Goal: Task Accomplishment & Management: Complete application form

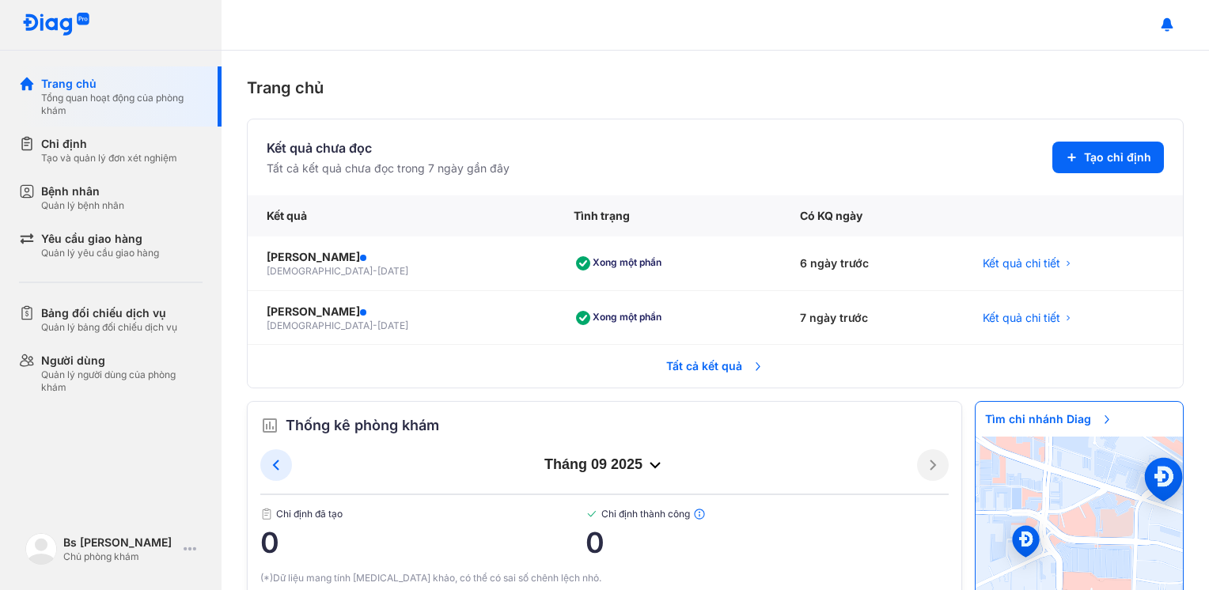
scroll to position [488, 0]
click at [1065, 157] on use at bounding box center [1074, 160] width 19 height 19
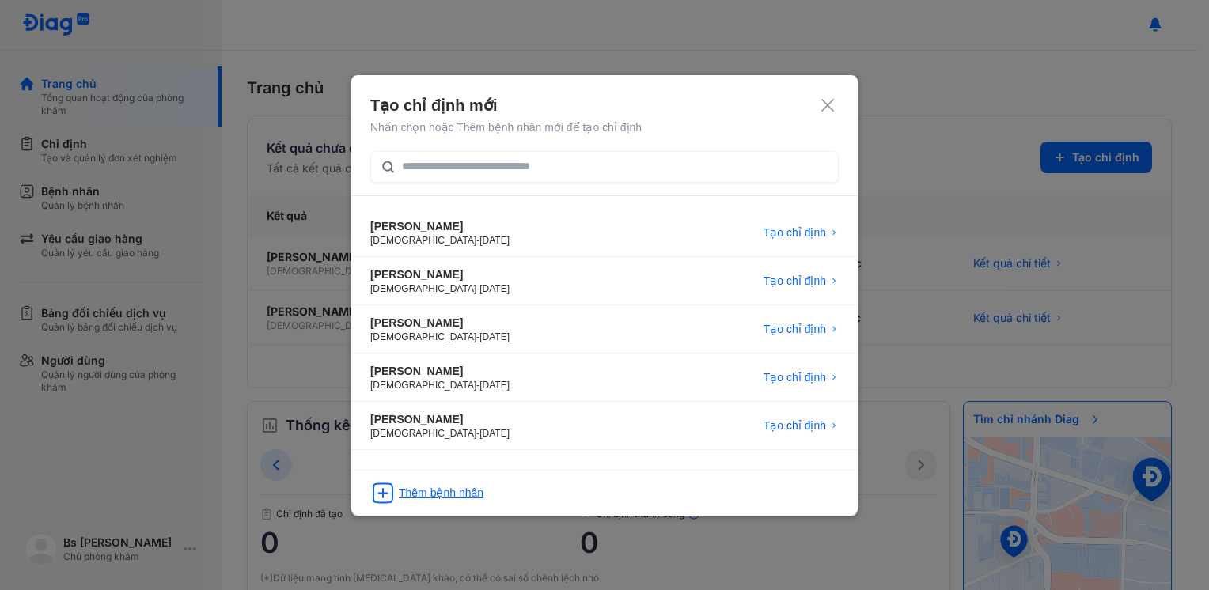
click at [430, 494] on div "Thêm bệnh nhân" at bounding box center [441, 493] width 85 height 16
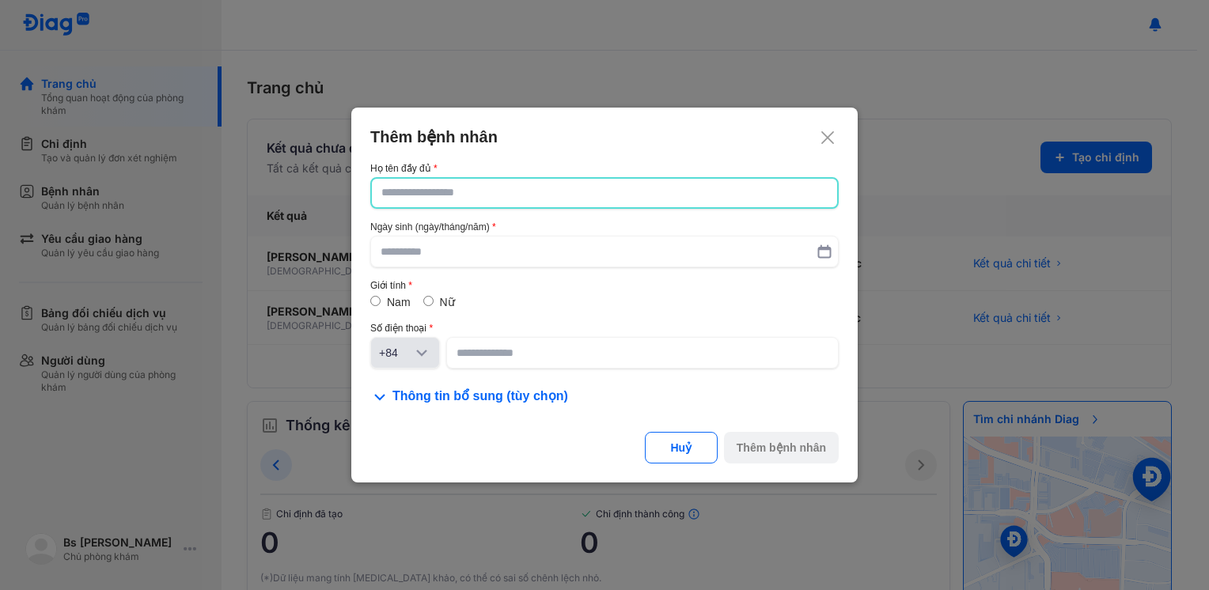
click at [438, 191] on input "text" at bounding box center [604, 193] width 446 height 28
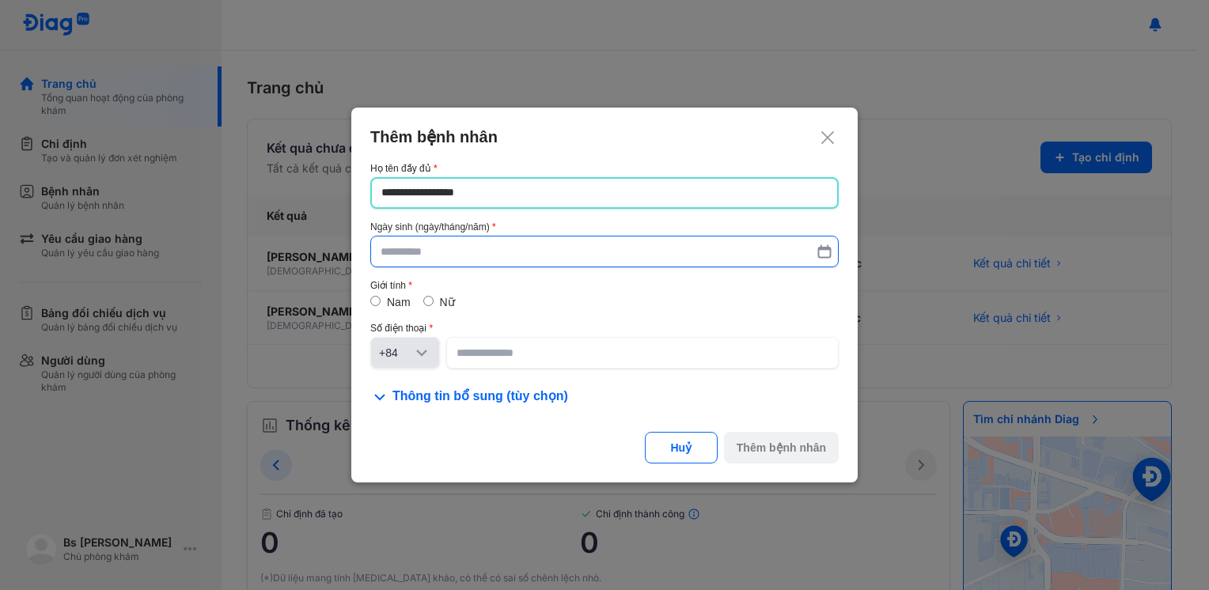
type input "**********"
click at [449, 260] on input "text" at bounding box center [605, 252] width 448 height 28
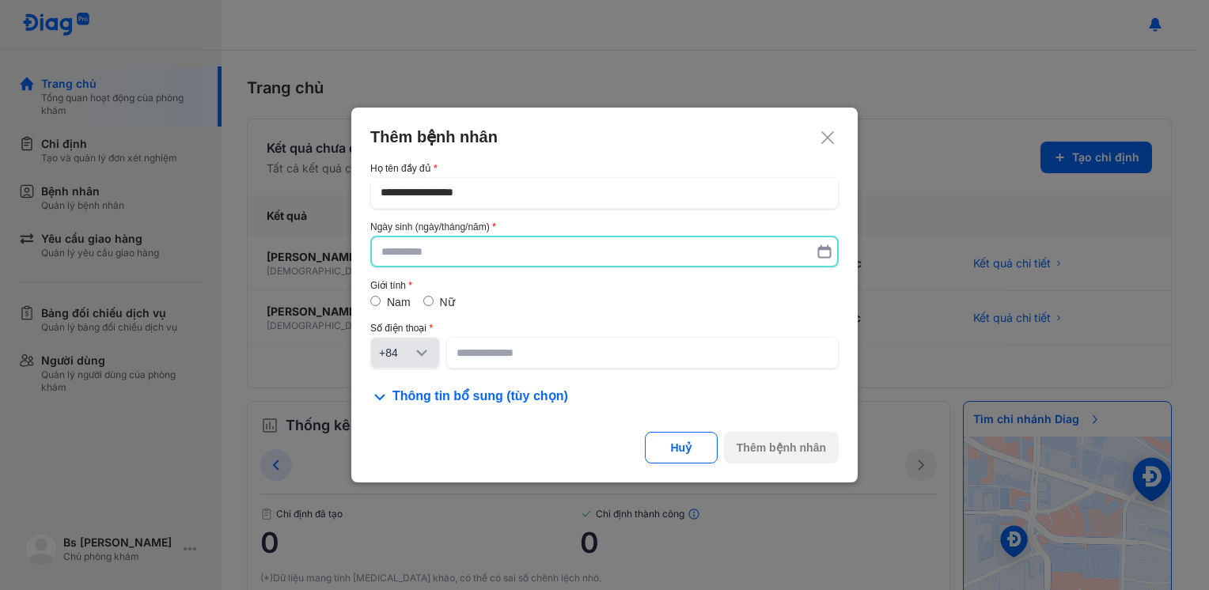
click at [449, 260] on input "text" at bounding box center [604, 251] width 446 height 28
type textarea "*******"
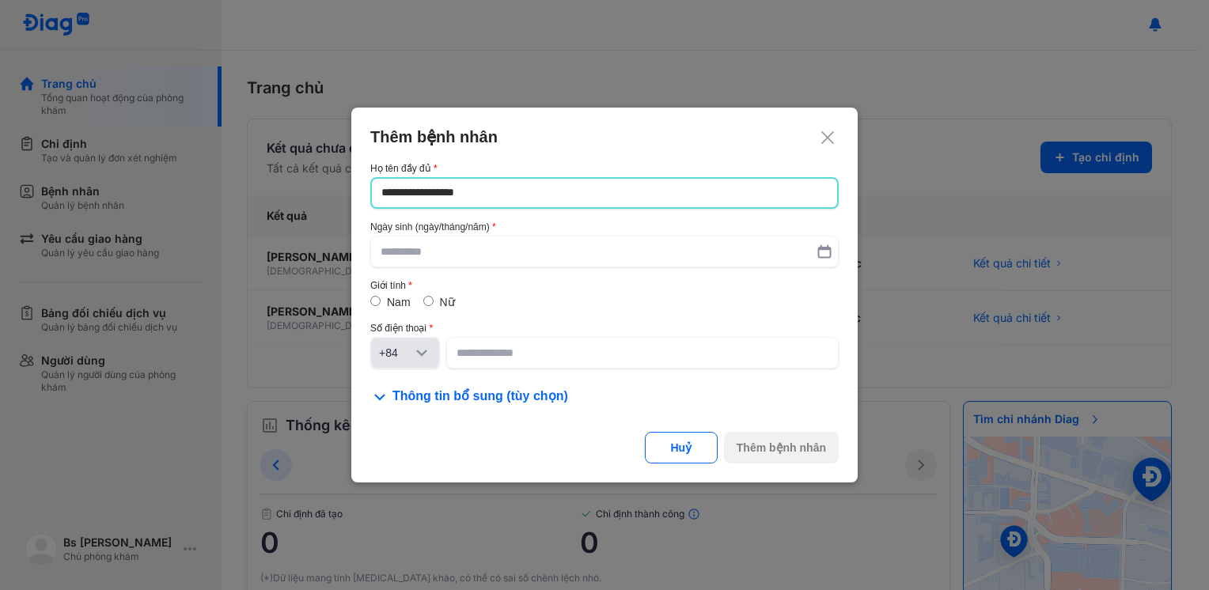
drag, startPoint x: 444, startPoint y: 210, endPoint x: 276, endPoint y: 261, distance: 175.2
click at [276, 261] on div "**********" at bounding box center [604, 295] width 1209 height 590
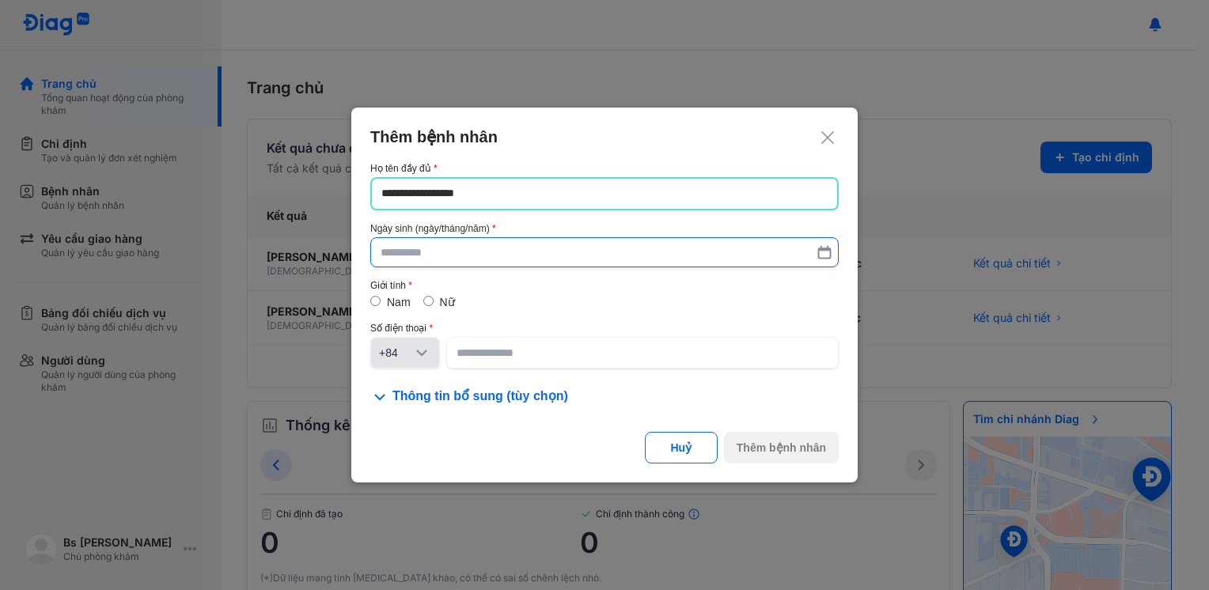
click at [512, 254] on input "text" at bounding box center [605, 252] width 448 height 28
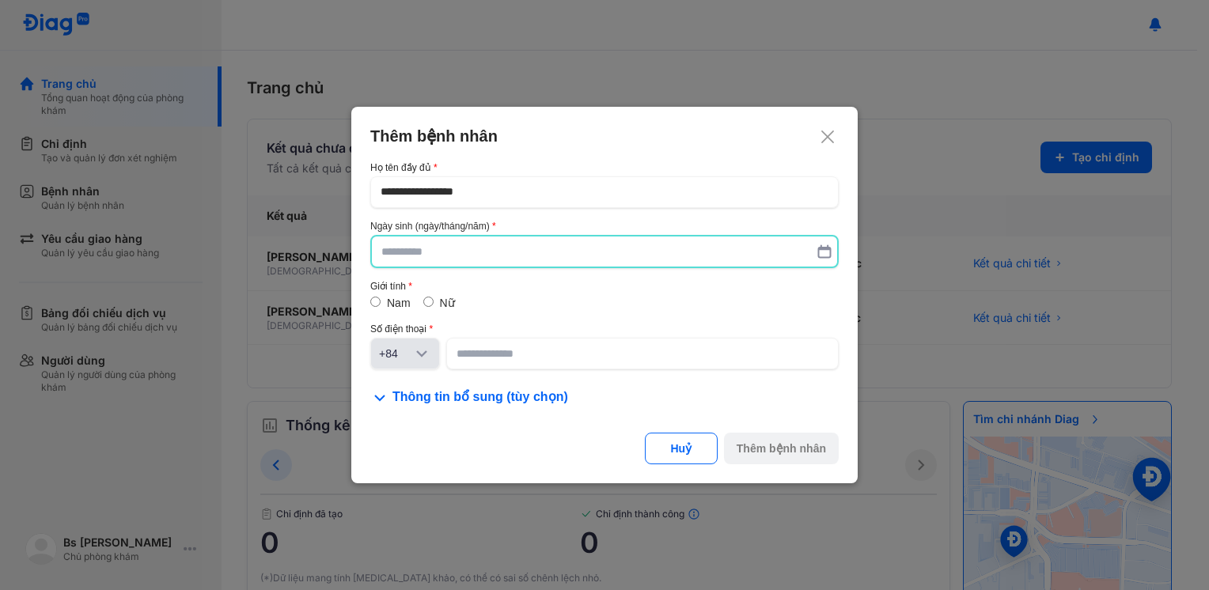
click at [450, 302] on label "Nữ" at bounding box center [447, 303] width 15 height 13
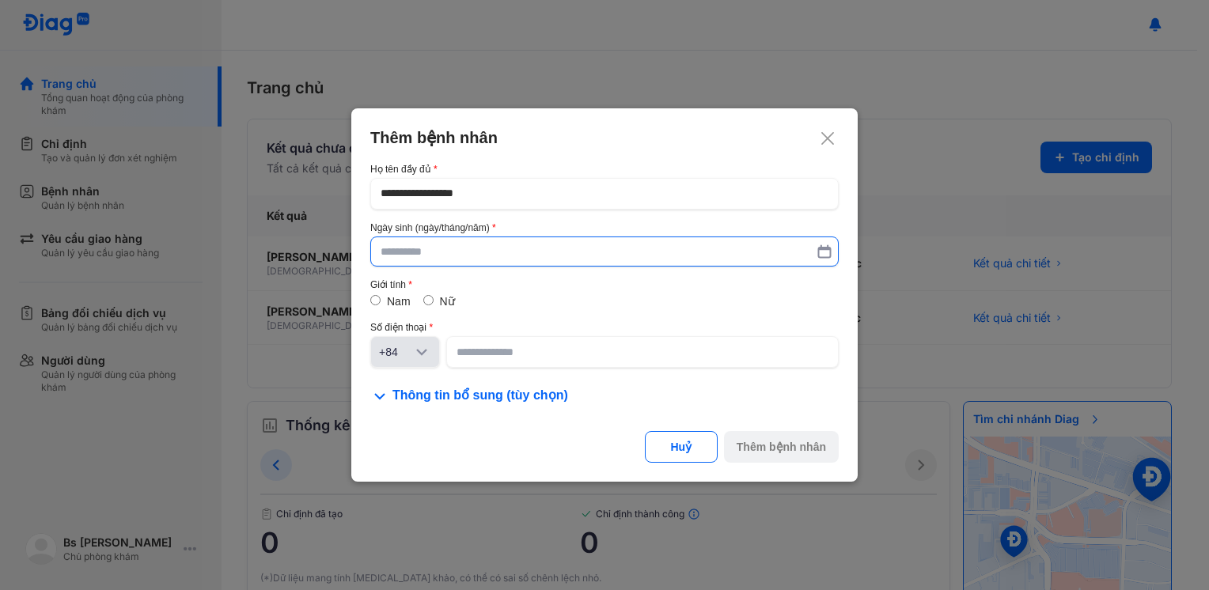
click at [463, 256] on input "text" at bounding box center [605, 251] width 448 height 28
click at [463, 256] on input "text" at bounding box center [604, 251] width 446 height 28
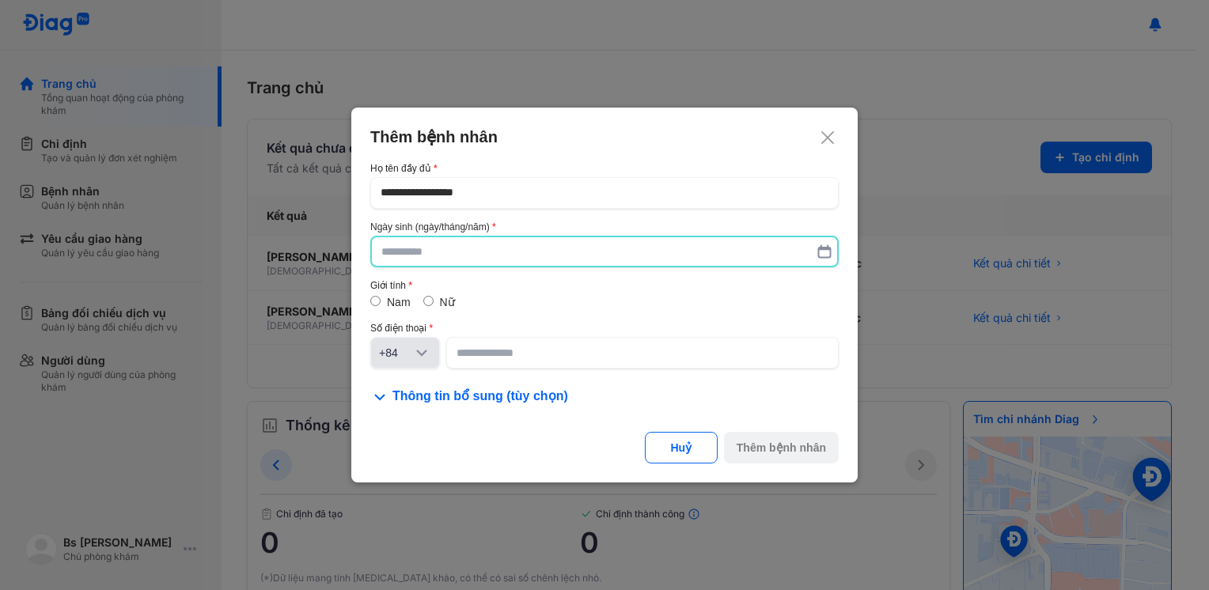
click at [463, 256] on input "text" at bounding box center [604, 251] width 446 height 28
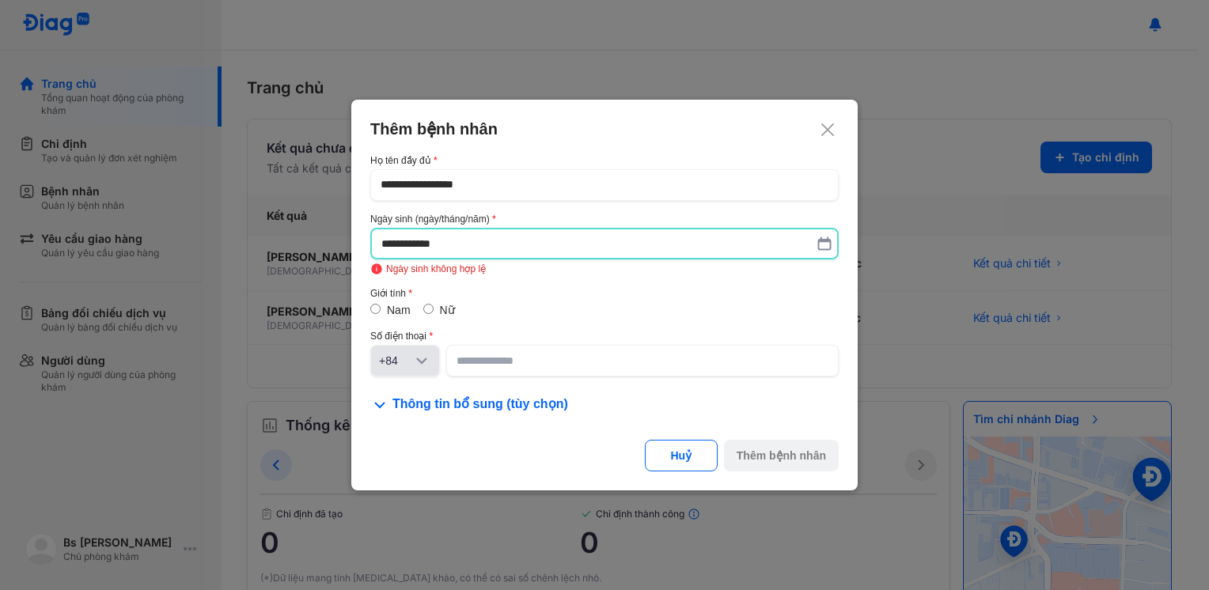
drag, startPoint x: 415, startPoint y: 243, endPoint x: 312, endPoint y: 253, distance: 103.4
click at [312, 253] on div "**********" at bounding box center [604, 295] width 1209 height 590
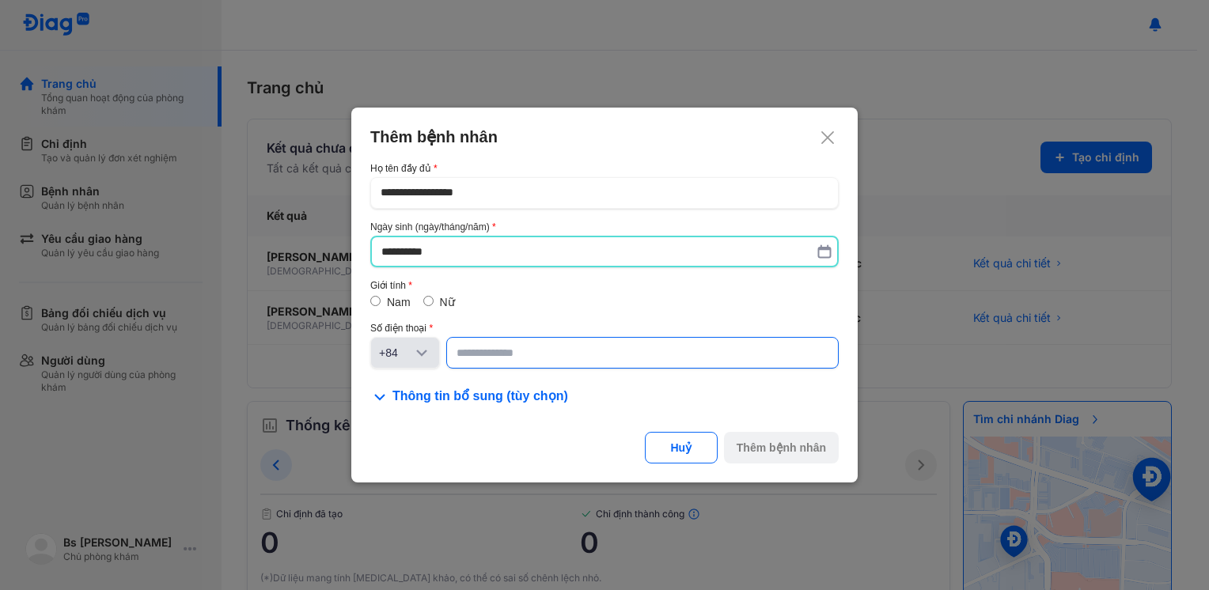
type input "**********"
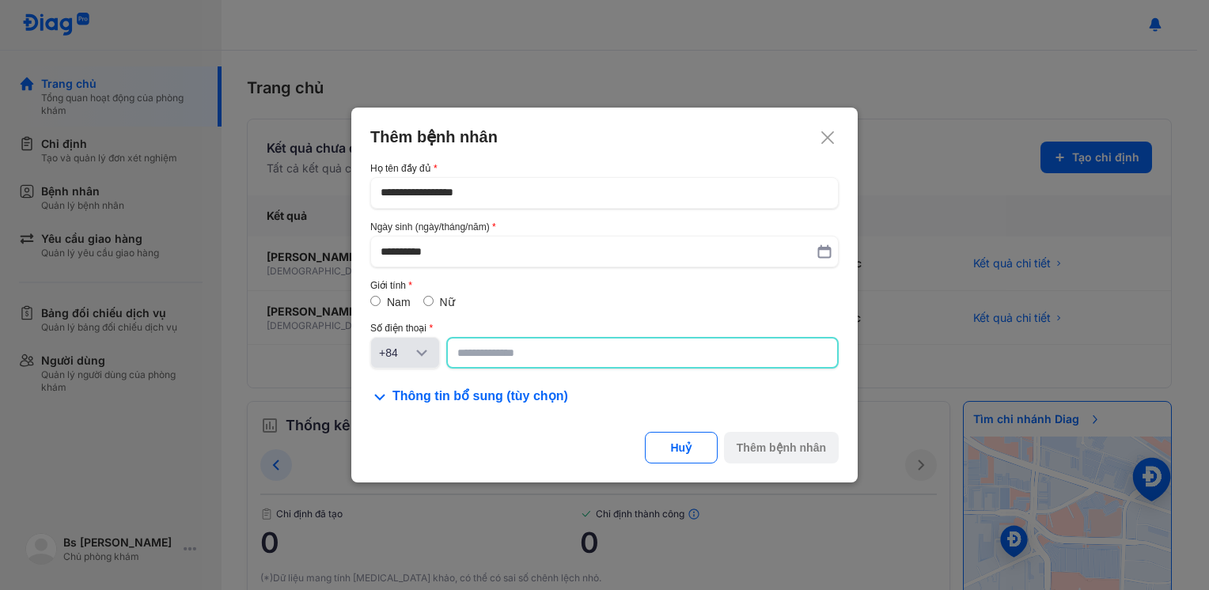
click at [491, 357] on input at bounding box center [642, 353] width 370 height 28
click at [491, 358] on input at bounding box center [642, 353] width 370 height 28
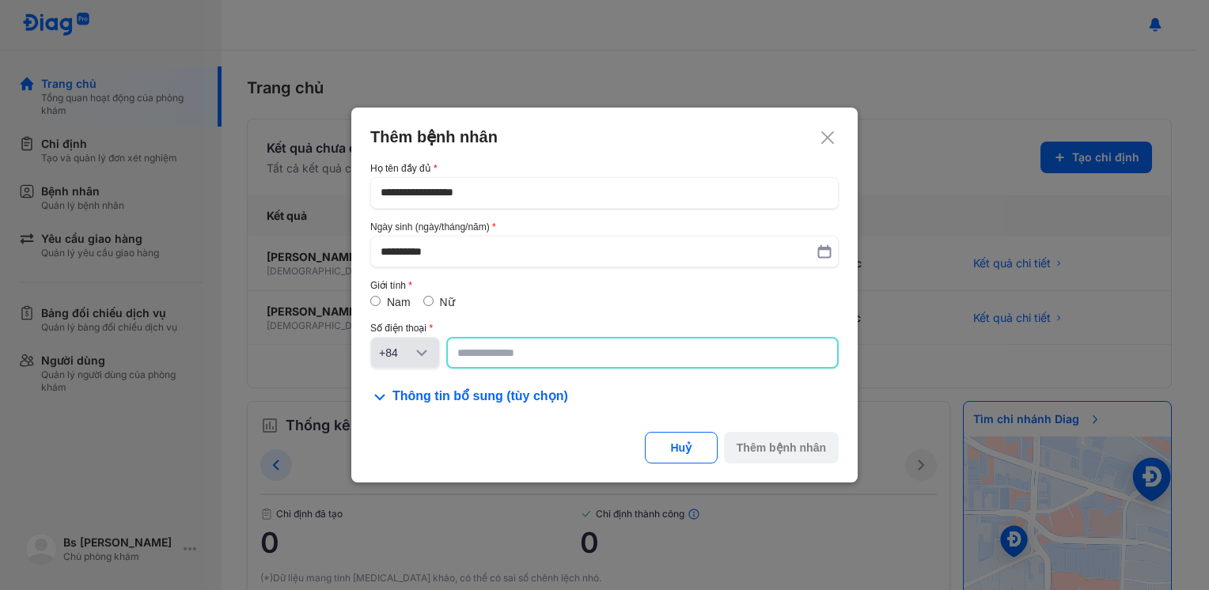
click at [491, 358] on input at bounding box center [642, 353] width 370 height 28
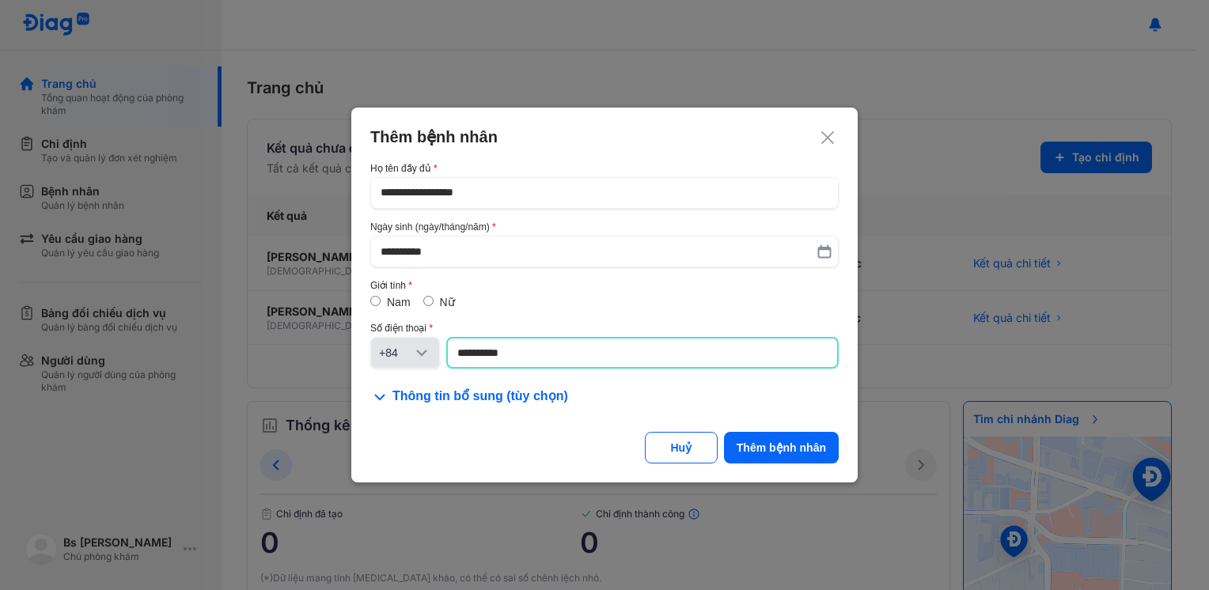
type input "**********"
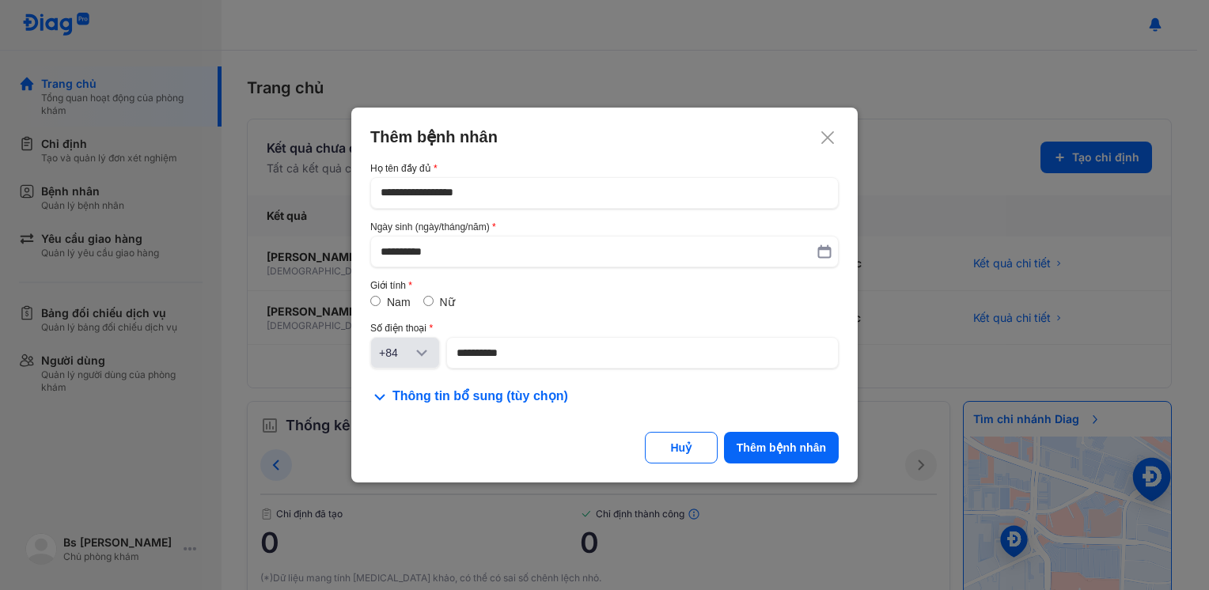
click at [413, 123] on div "**********" at bounding box center [604, 295] width 506 height 375
click at [755, 447] on div "Thêm bệnh nhân" at bounding box center [781, 448] width 89 height 16
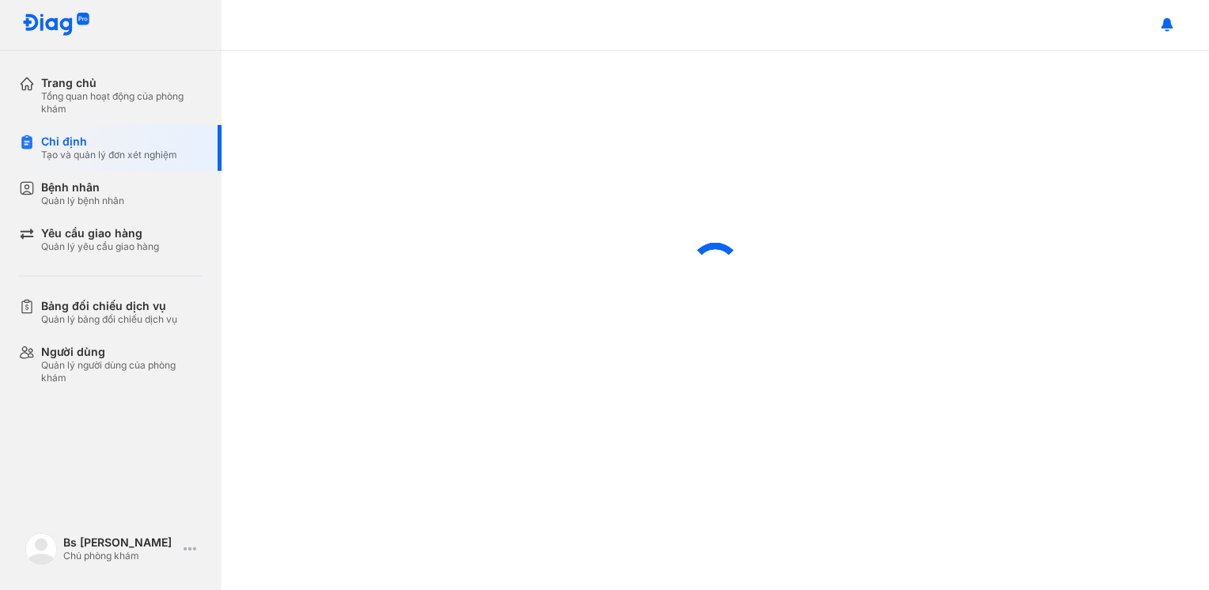
scroll to position [503, 0]
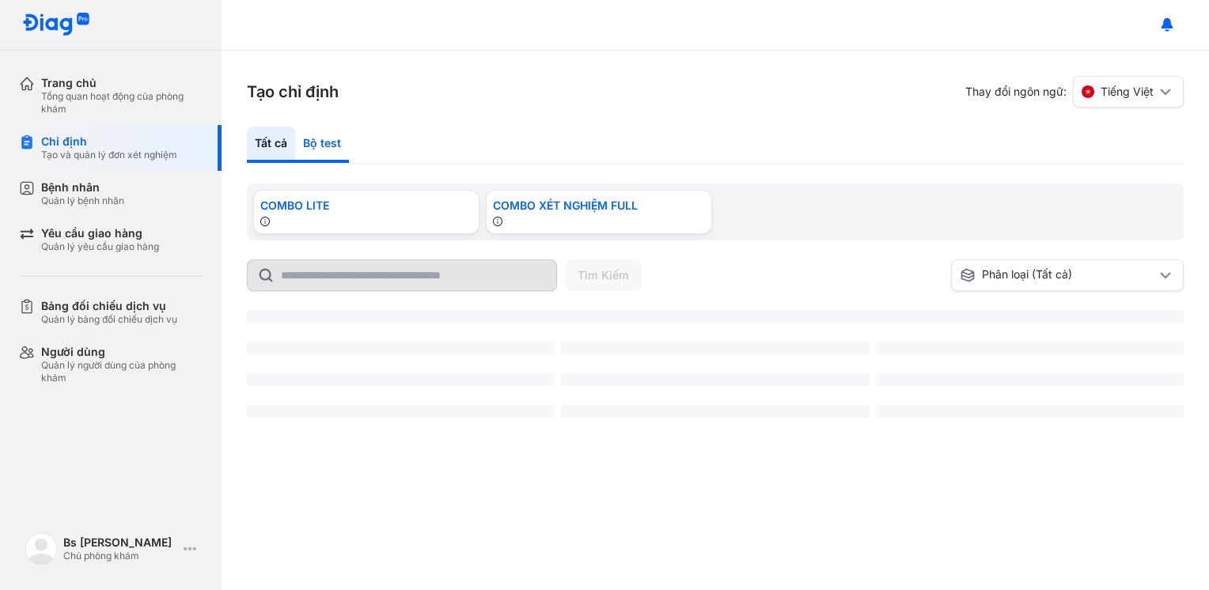
click at [336, 157] on div "Bộ test" at bounding box center [322, 145] width 54 height 36
click at [0, 0] on div "Đo hoạt độ ALT (GPT) [Huyết Thanh]*, Định lượng [MEDICAL_DATA] [Huyết Thanh]*, …" at bounding box center [0, 0] width 0 height 0
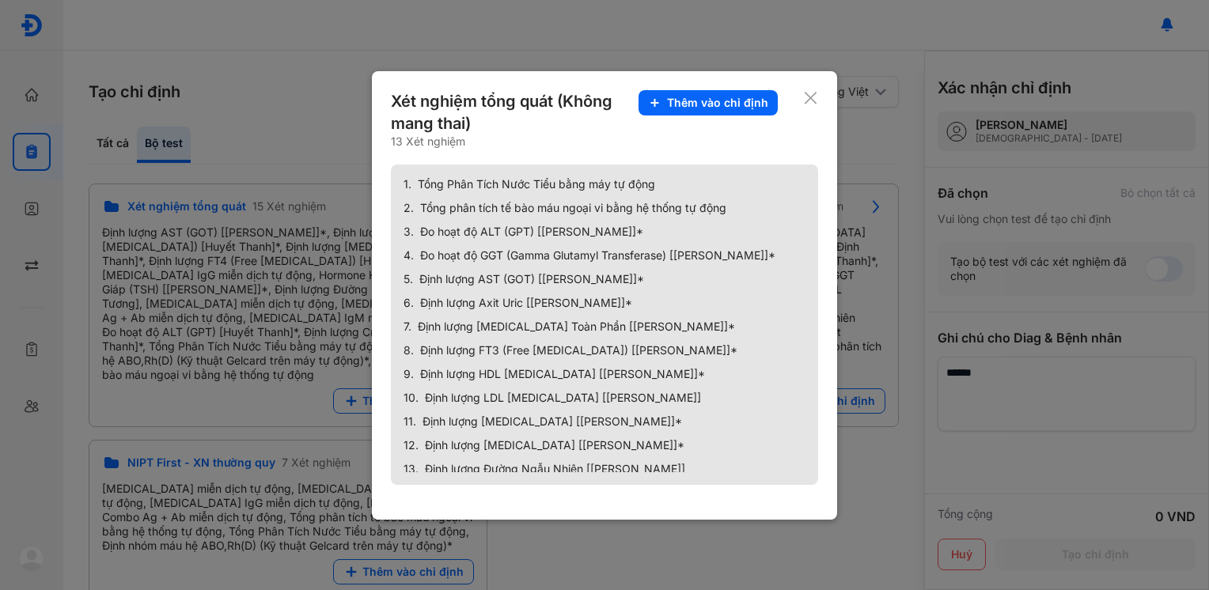
scroll to position [13, 0]
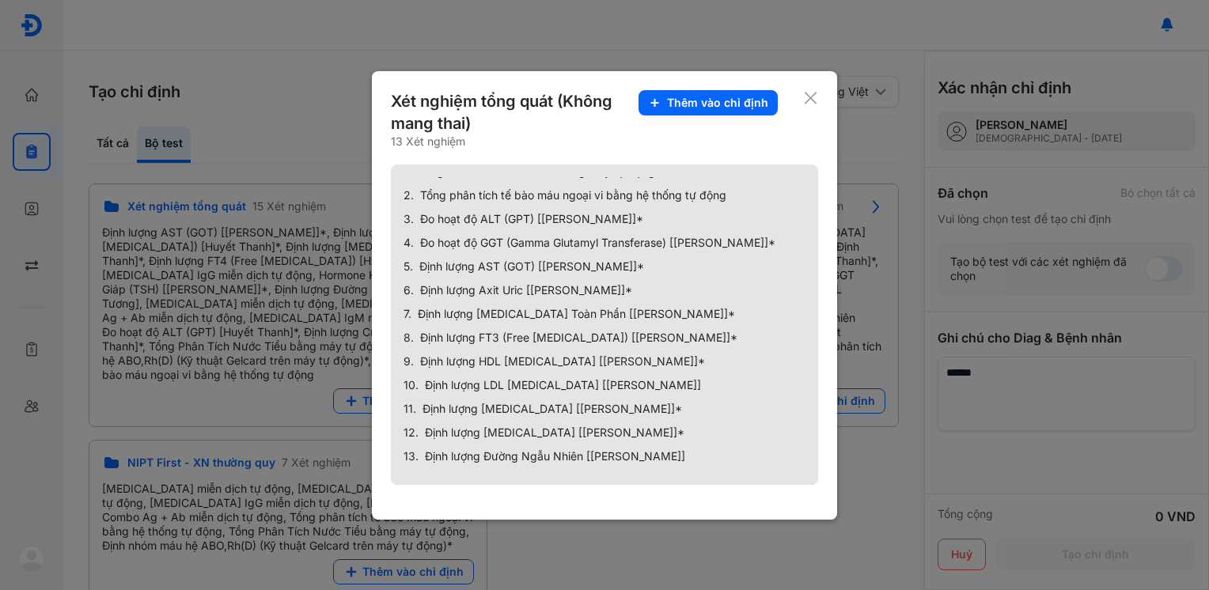
click at [806, 94] on icon at bounding box center [810, 98] width 15 height 16
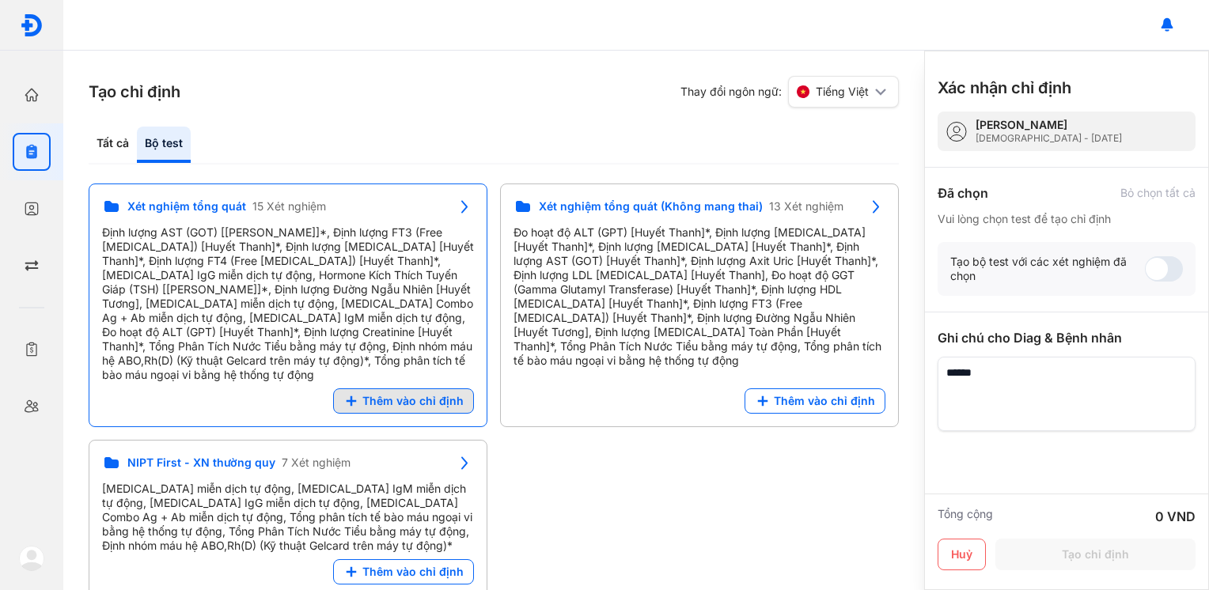
click at [418, 394] on span "Thêm vào chỉ định" at bounding box center [412, 401] width 101 height 14
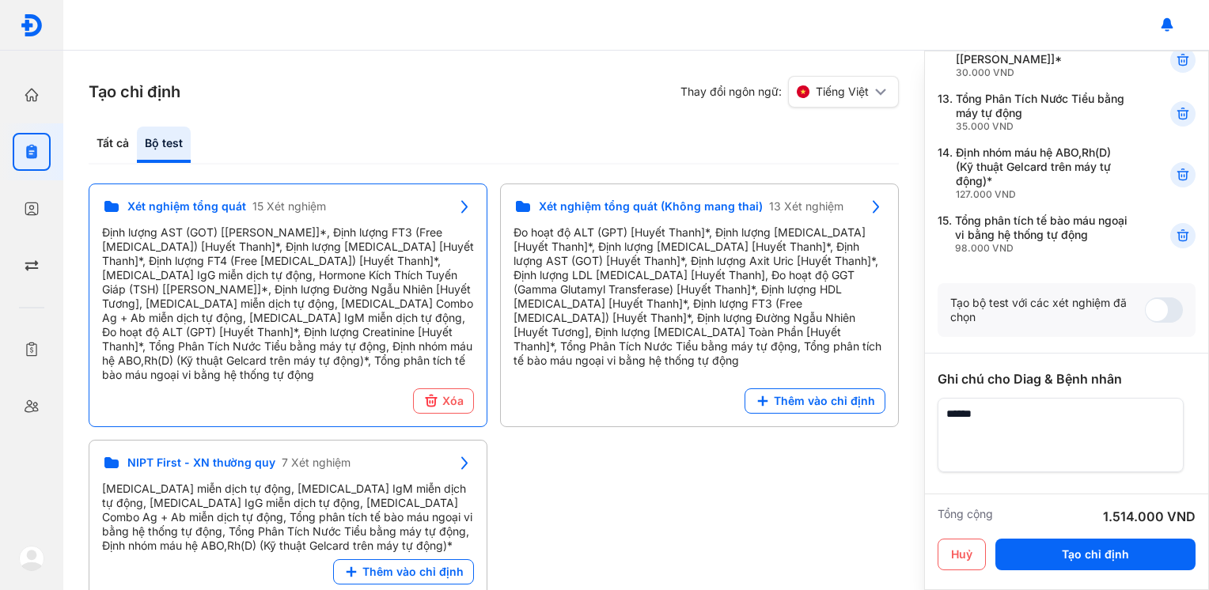
scroll to position [780, 0]
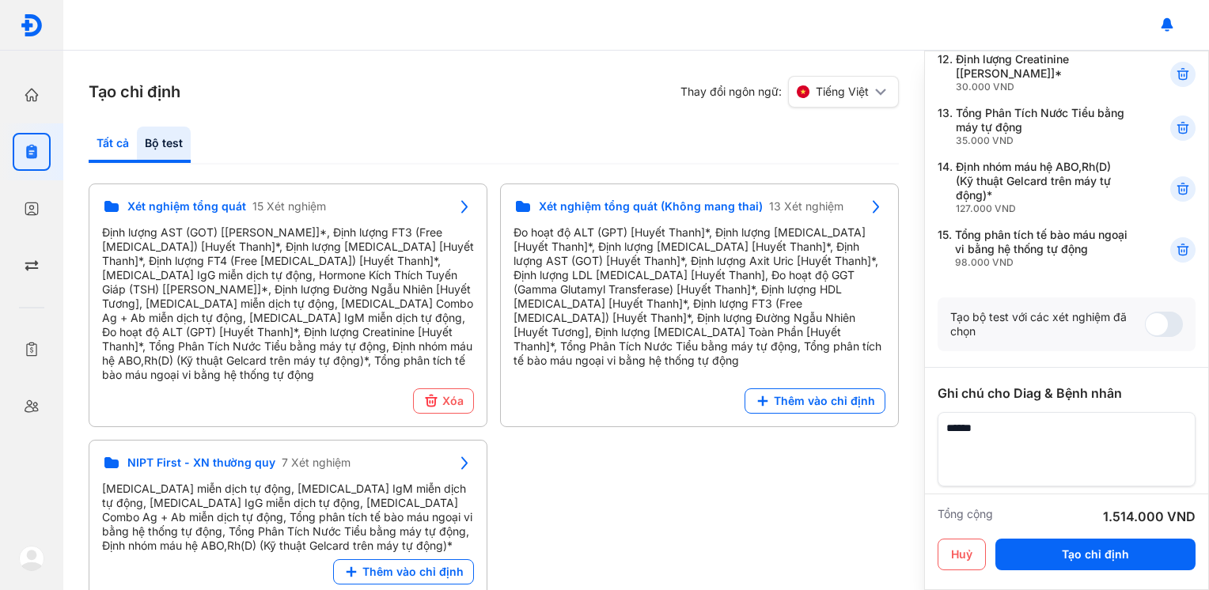
click at [119, 146] on div "Tất cả" at bounding box center [113, 145] width 48 height 36
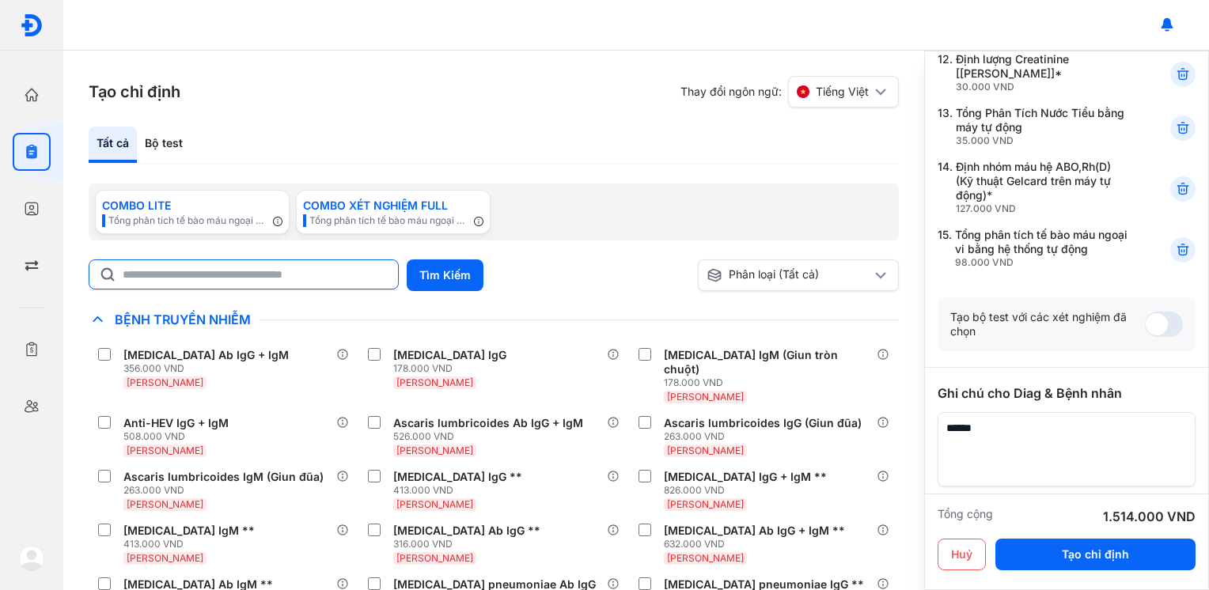
click at [180, 280] on input "text" at bounding box center [256, 274] width 266 height 28
click at [180, 280] on input "text" at bounding box center [255, 275] width 264 height 28
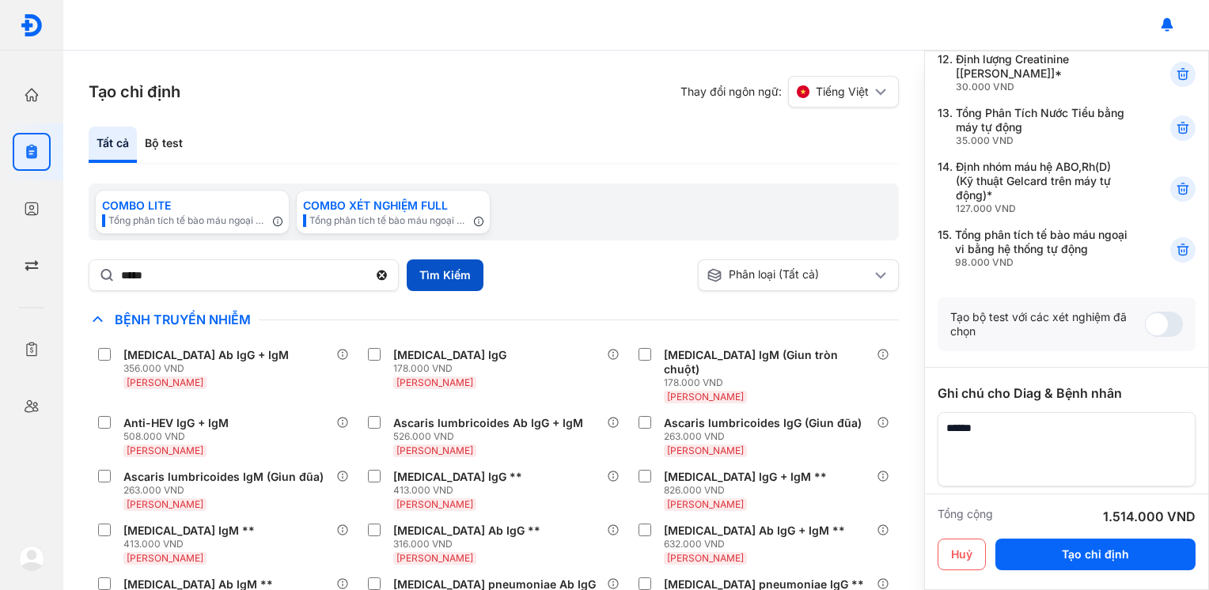
click at [463, 274] on button "Tìm Kiếm" at bounding box center [445, 276] width 77 height 32
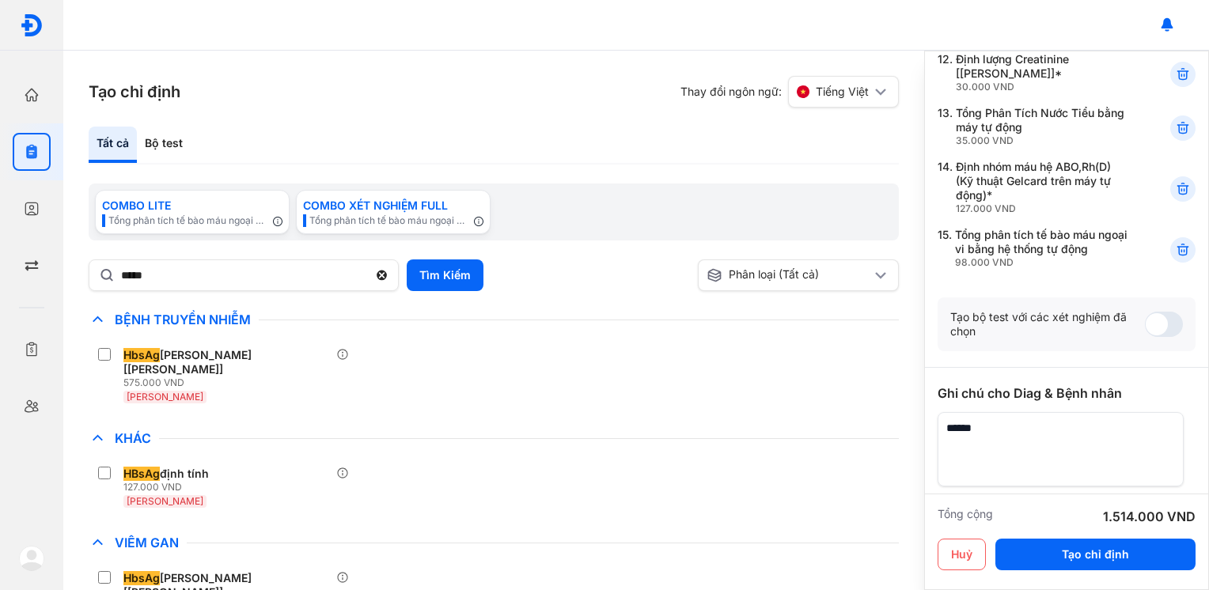
scroll to position [794, 0]
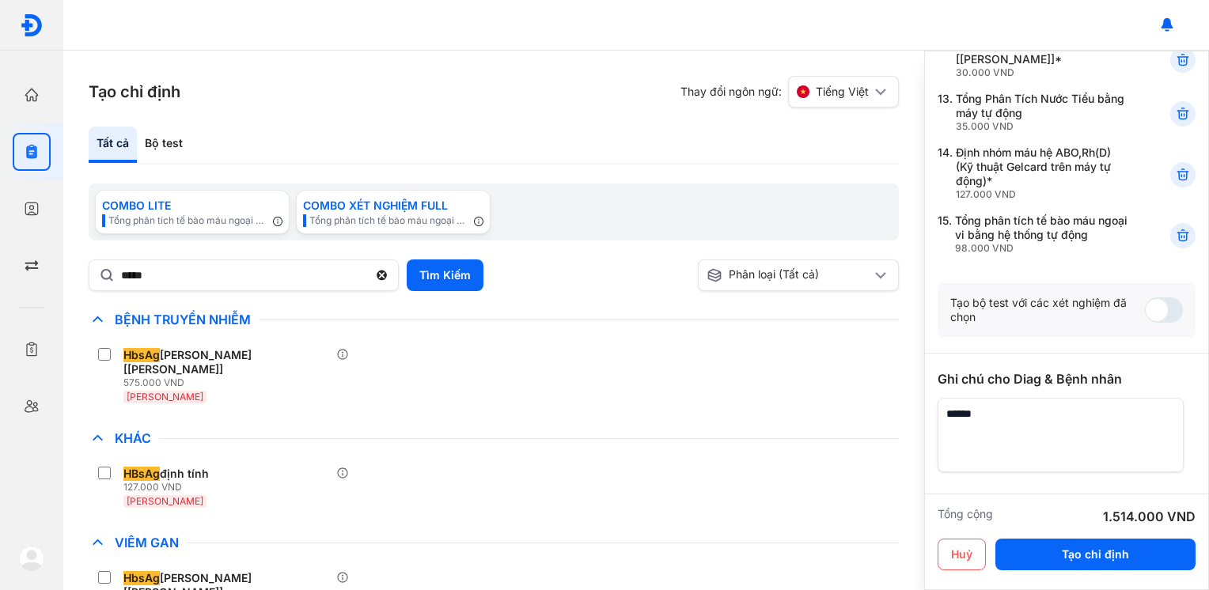
click at [1082, 472] on div at bounding box center [1067, 567] width 258 height 190
click at [1045, 398] on textarea at bounding box center [1061, 435] width 246 height 74
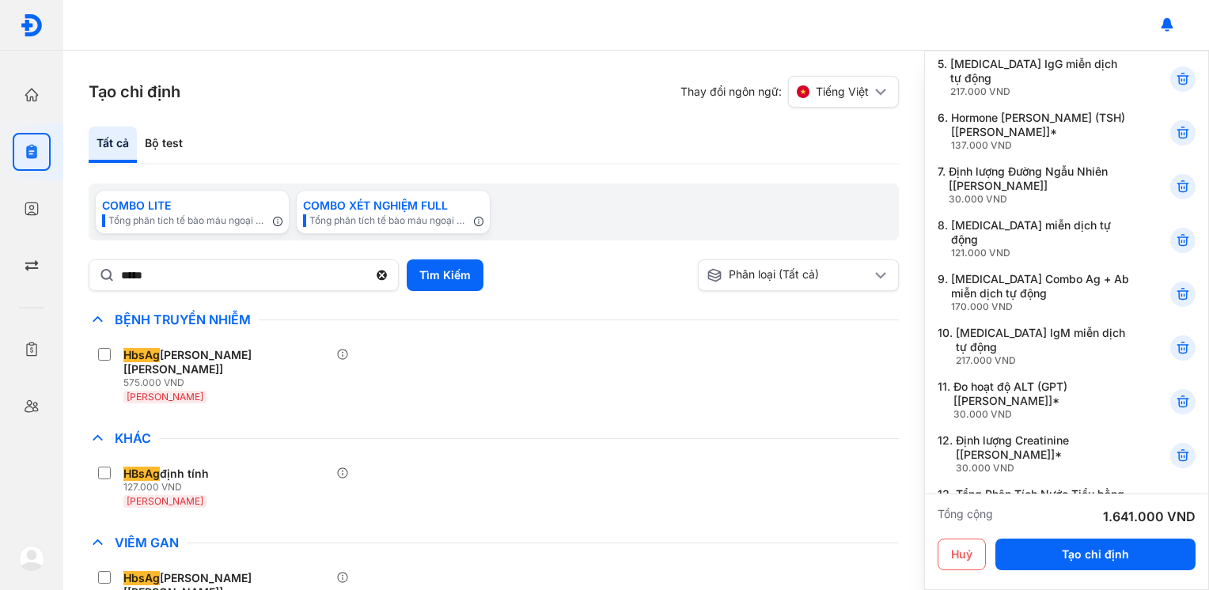
scroll to position [3, 0]
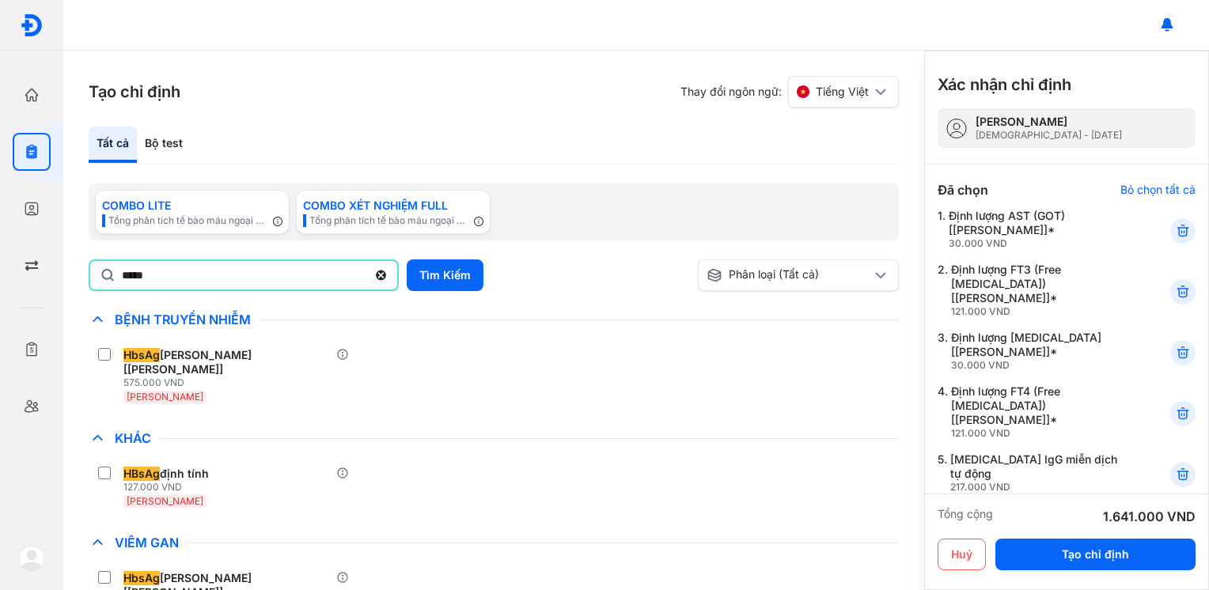
click at [188, 284] on input "*****" at bounding box center [244, 275] width 245 height 28
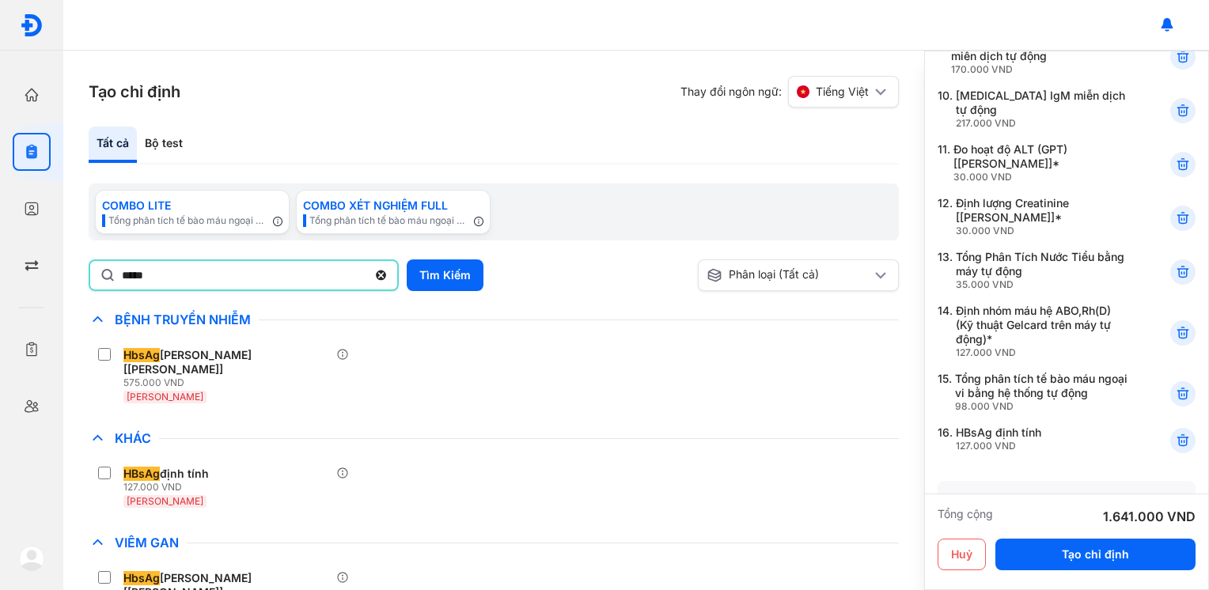
scroll to position [834, 0]
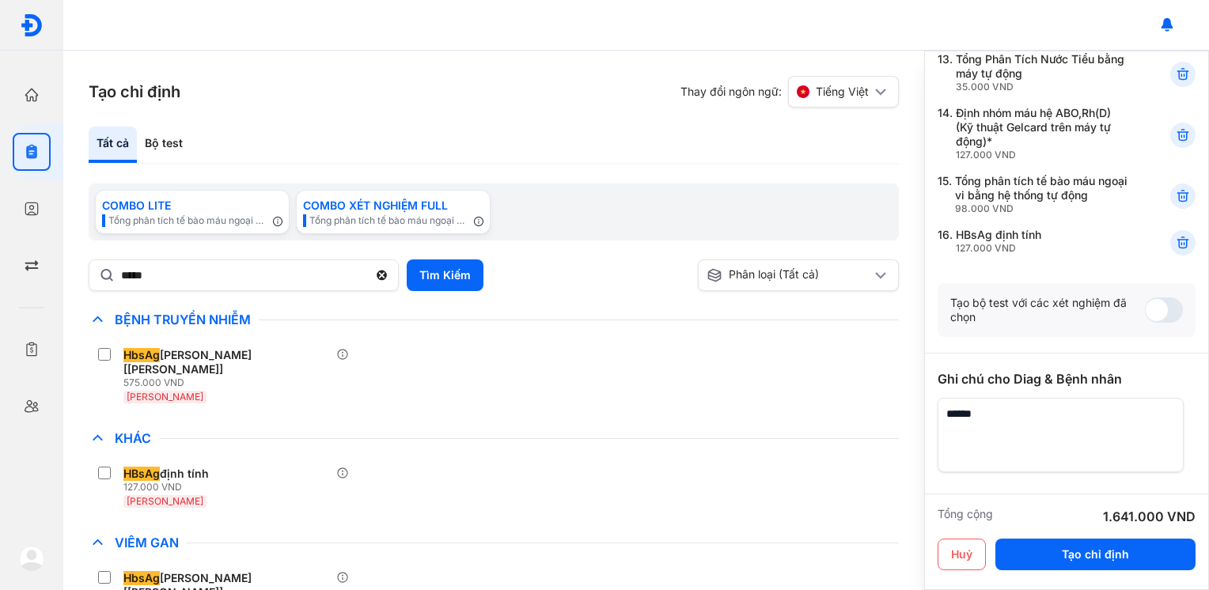
click at [1123, 398] on textarea at bounding box center [1061, 435] width 246 height 74
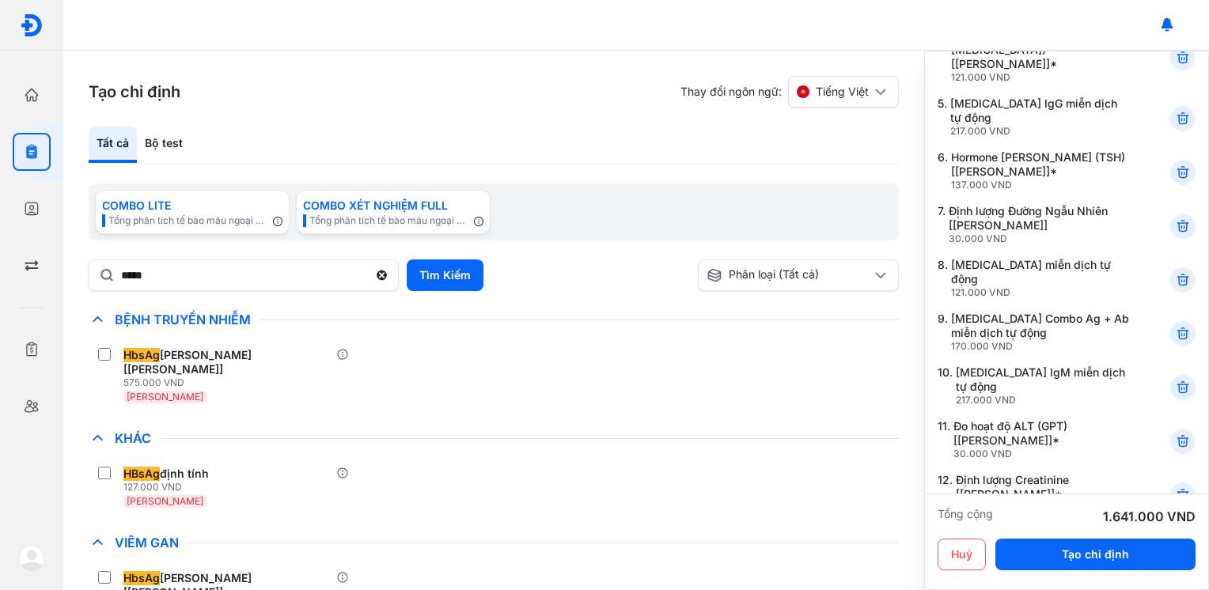
scroll to position [0, 0]
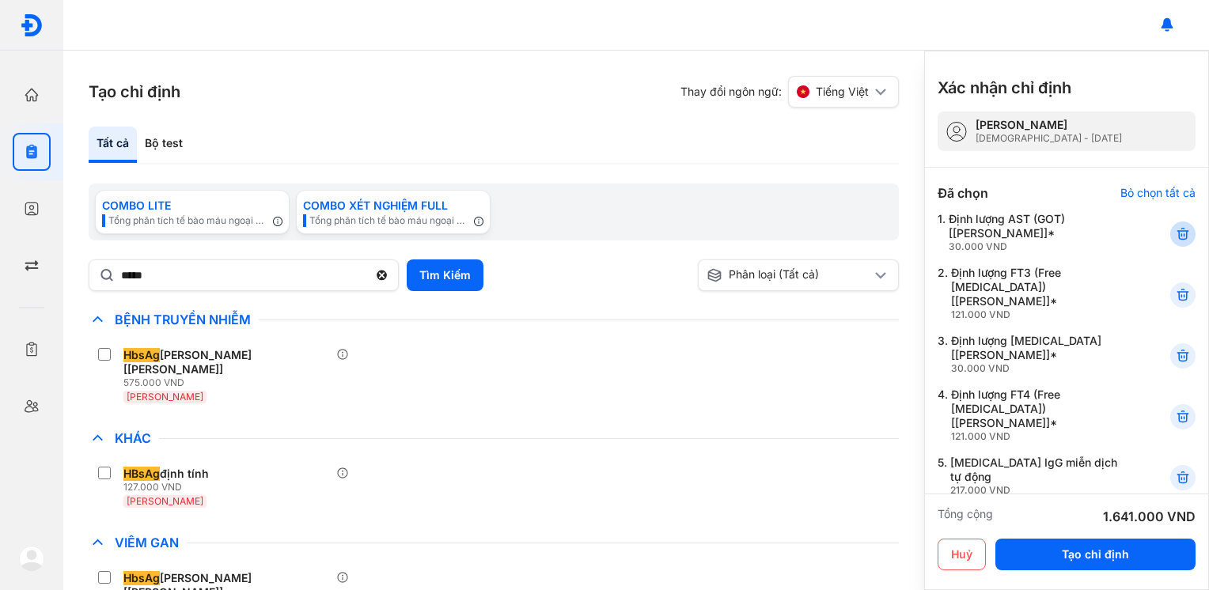
click at [1177, 229] on icon at bounding box center [1183, 234] width 16 height 16
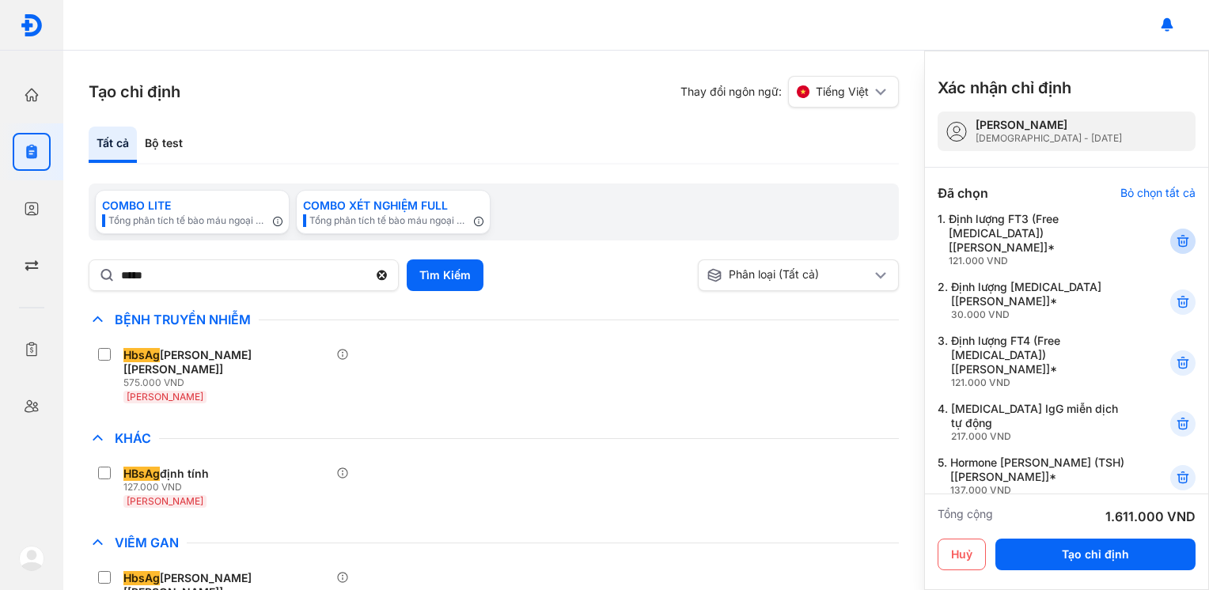
click at [1177, 244] on use at bounding box center [1182, 241] width 11 height 11
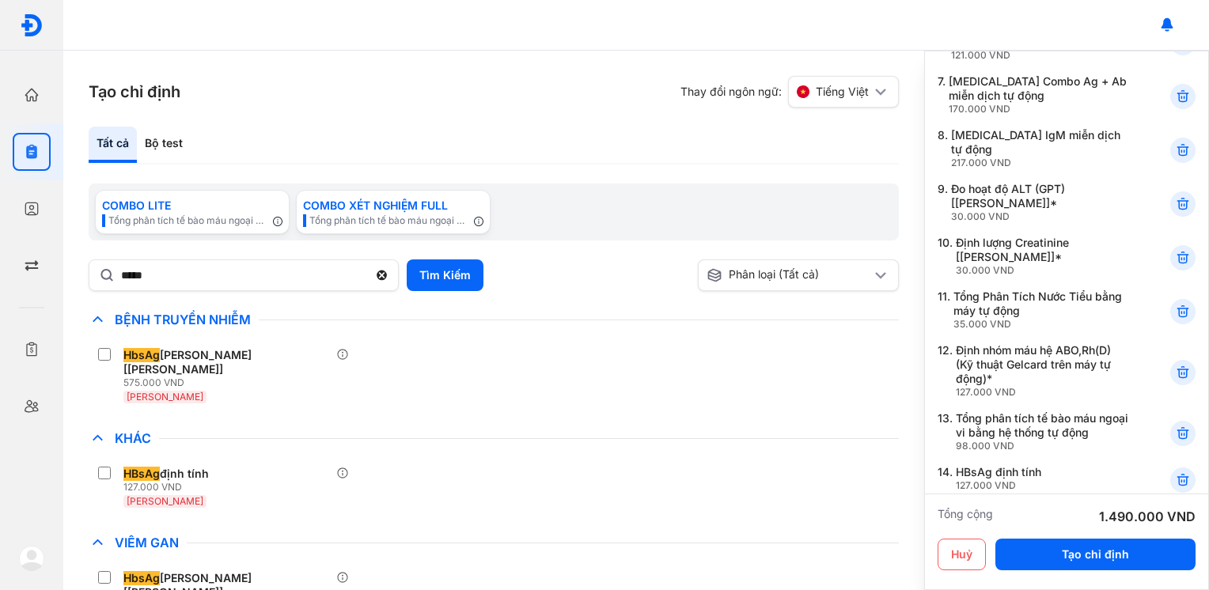
scroll to position [712, 0]
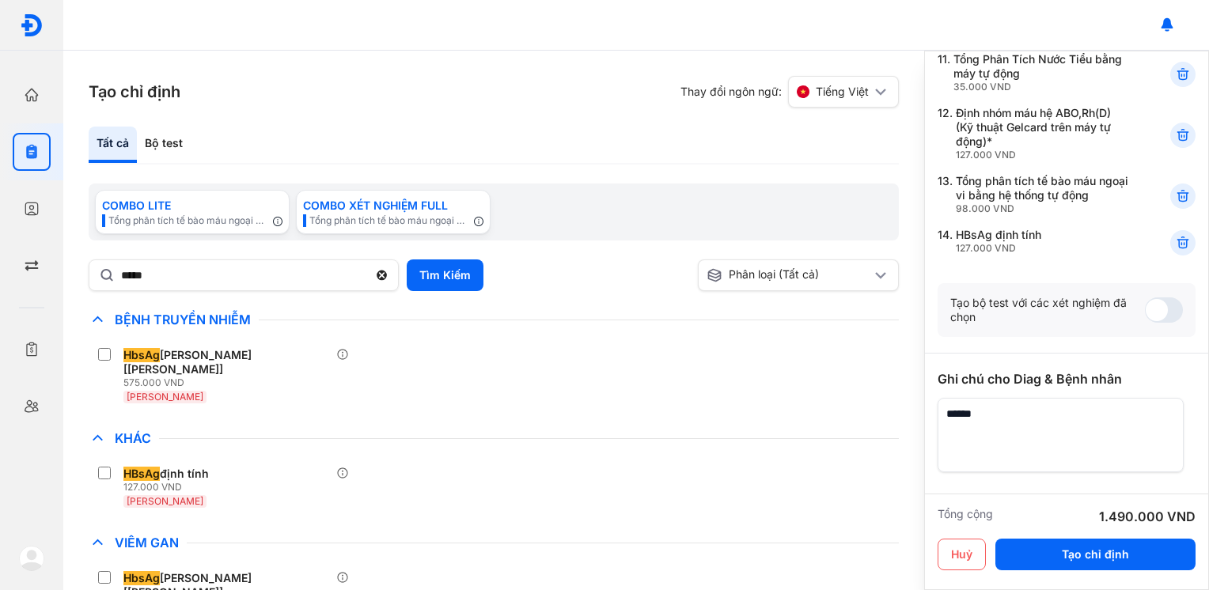
click at [1082, 398] on textarea at bounding box center [1061, 435] width 246 height 74
drag, startPoint x: 213, startPoint y: 272, endPoint x: -3, endPoint y: 268, distance: 216.1
click at [0, 268] on html "Trang chủ Tổng quan hoạt động của phòng khám Chỉ định Tạo và quản lý đơn xét ng…" at bounding box center [604, 295] width 1209 height 590
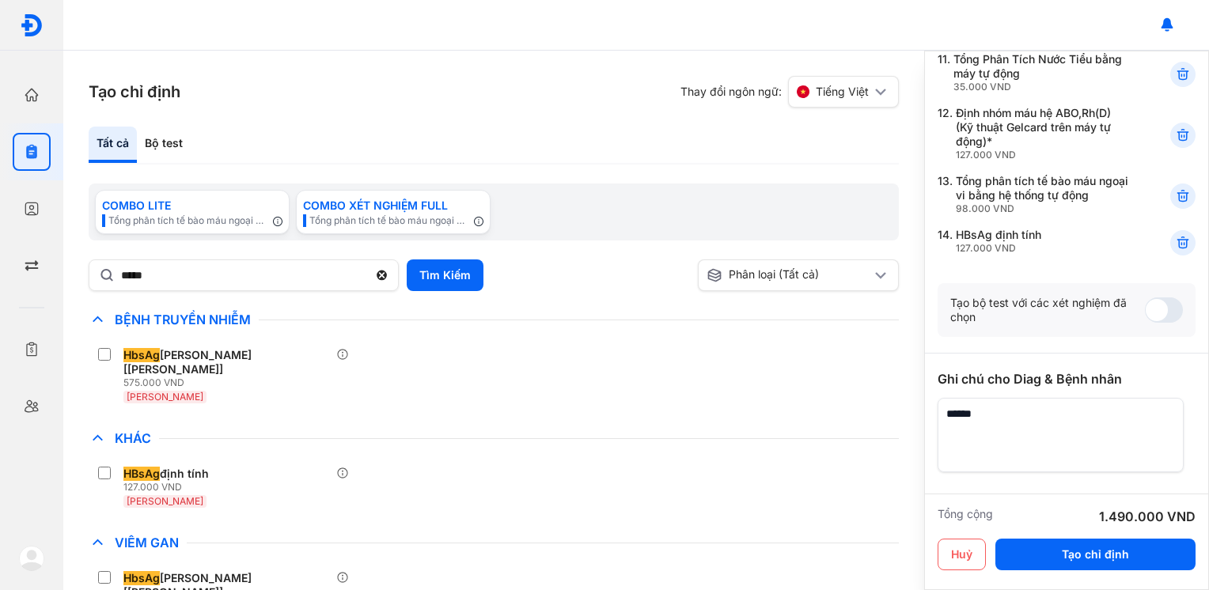
click at [949, 398] on textarea at bounding box center [1061, 435] width 246 height 74
click at [1007, 398] on textarea at bounding box center [1061, 435] width 246 height 74
drag, startPoint x: 285, startPoint y: 270, endPoint x: 113, endPoint y: 276, distance: 171.8
click at [113, 276] on div "*****" at bounding box center [244, 276] width 310 height 32
click at [122, 276] on input "*****" at bounding box center [244, 275] width 245 height 28
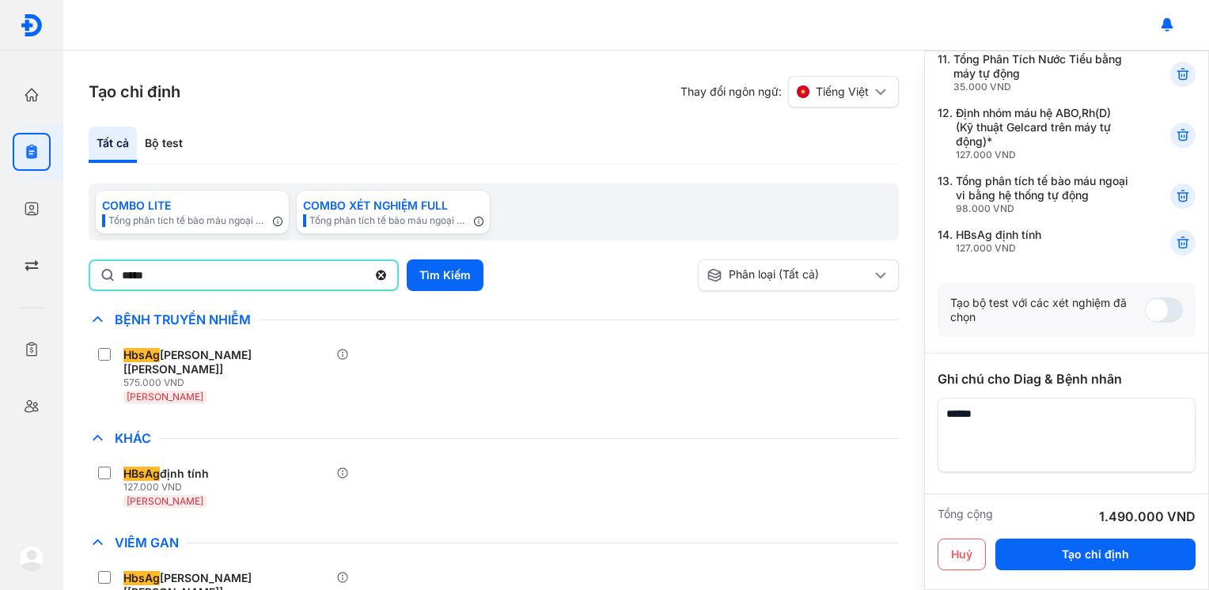
click at [183, 282] on input "*****" at bounding box center [244, 275] width 245 height 28
click at [1014, 398] on textarea at bounding box center [1061, 435] width 246 height 74
click at [174, 283] on input "*****" at bounding box center [244, 275] width 245 height 28
drag, startPoint x: 171, startPoint y: 271, endPoint x: 35, endPoint y: 292, distance: 137.8
click at [35, 292] on div "Trang chủ Tổng quan hoạt động của phòng khám Chỉ định Tạo và quản lý đơn xét ng…" at bounding box center [604, 295] width 1209 height 590
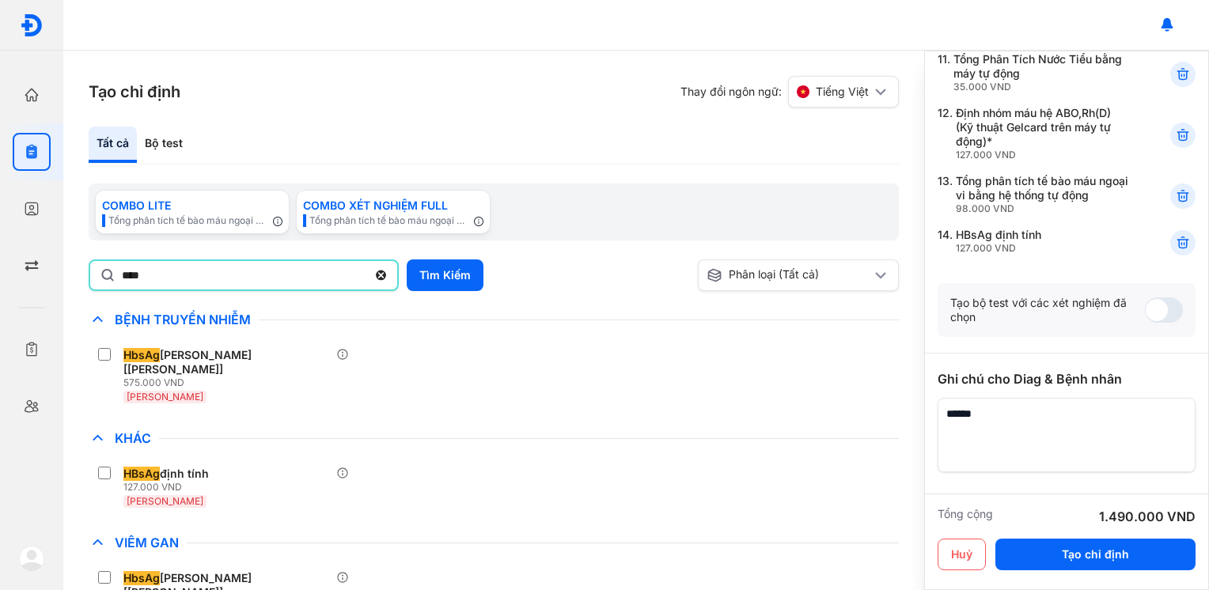
type input "****"
click at [474, 274] on button "Tìm Kiếm" at bounding box center [445, 276] width 77 height 32
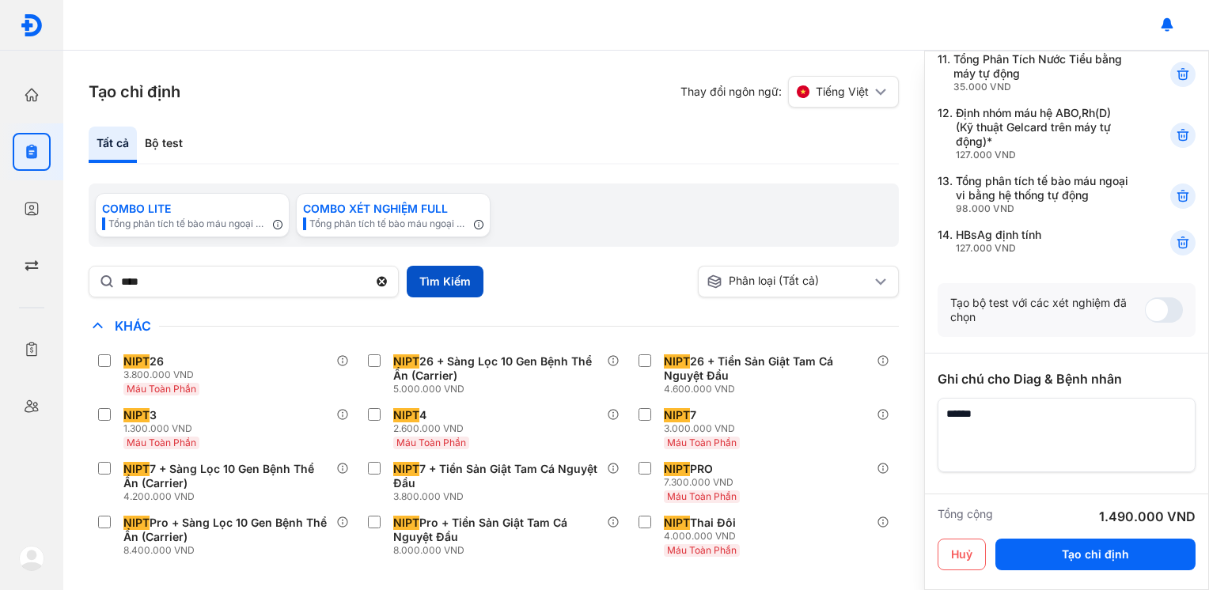
click at [474, 274] on button "Tìm Kiếm" at bounding box center [445, 282] width 77 height 32
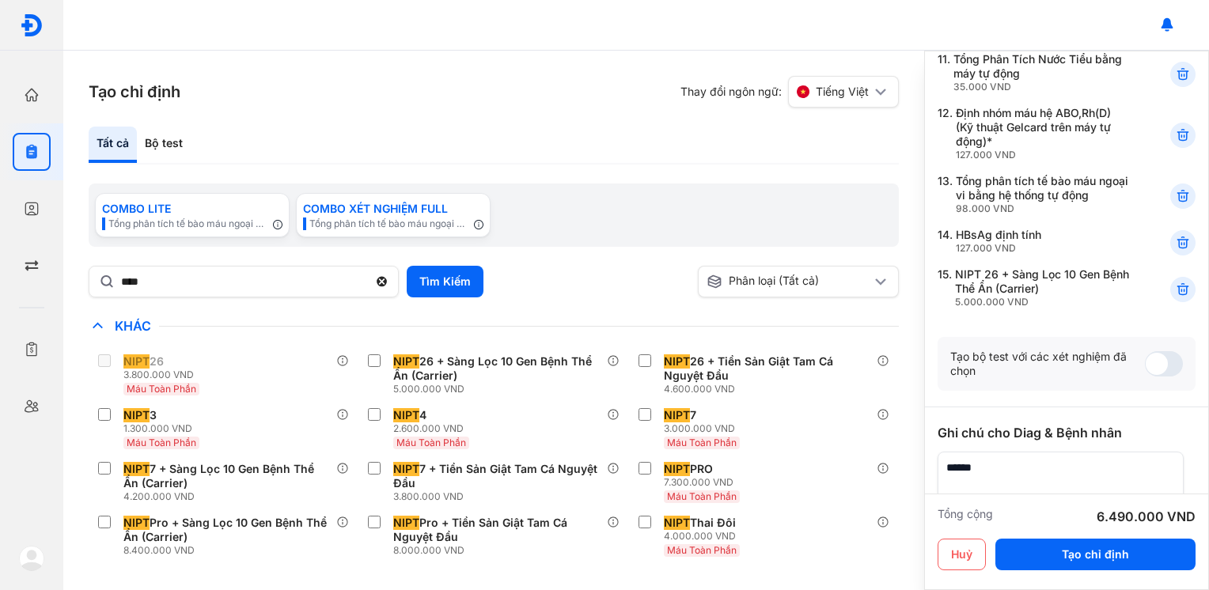
click at [1064, 452] on textarea at bounding box center [1061, 489] width 246 height 74
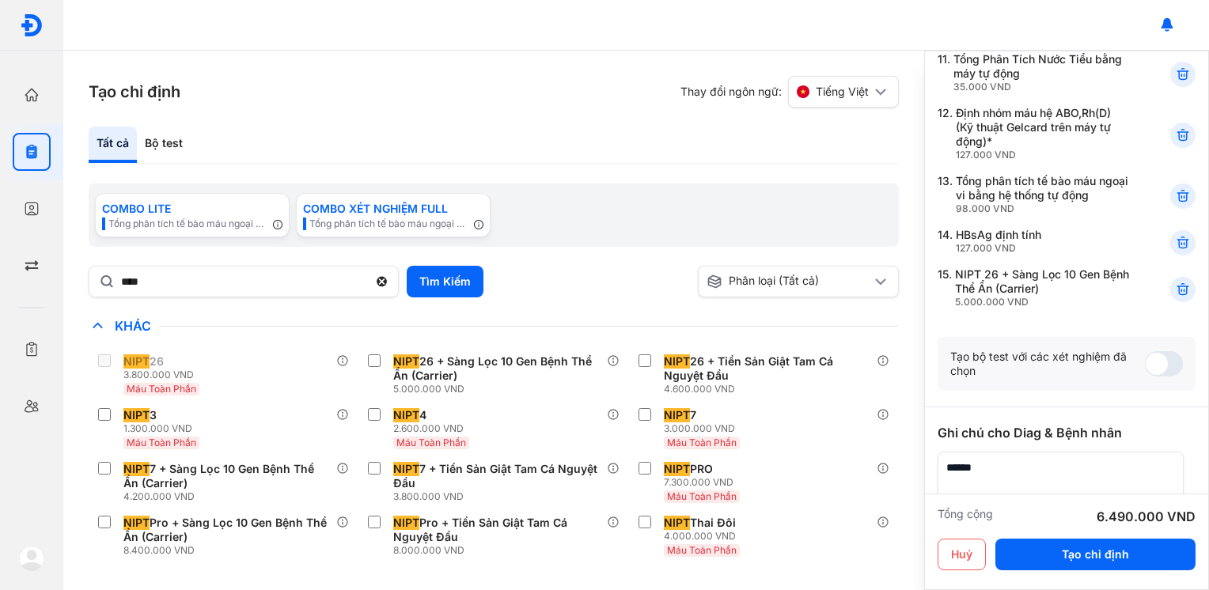
click at [1064, 452] on textarea at bounding box center [1061, 489] width 246 height 74
type textarea "*"
click at [1124, 452] on textarea at bounding box center [1061, 489] width 246 height 74
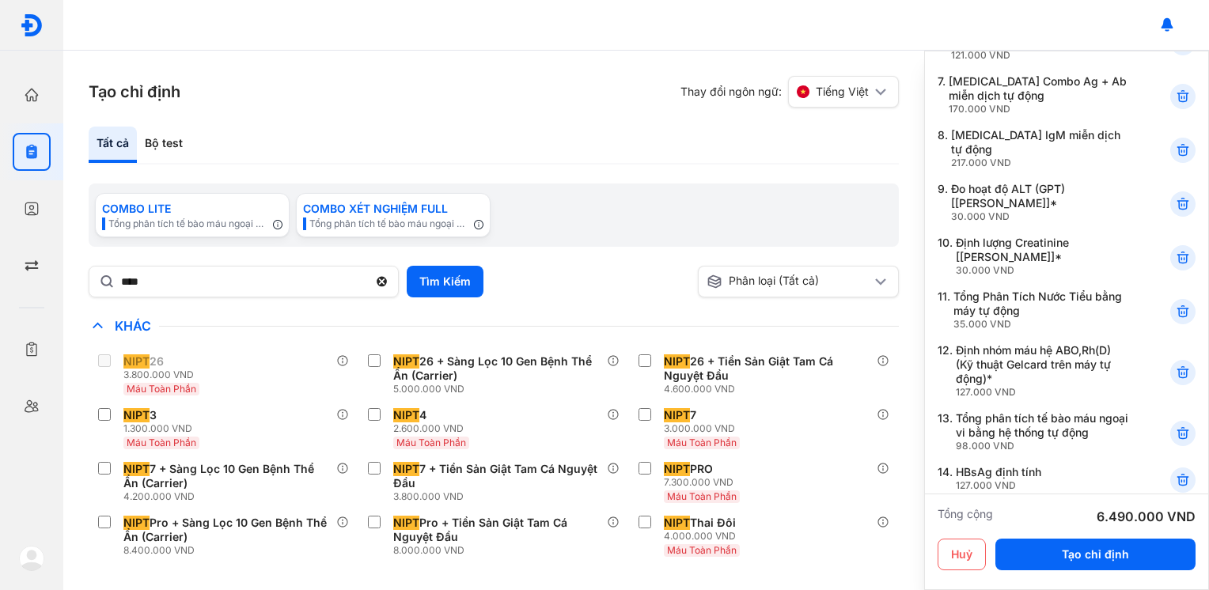
scroll to position [766, 0]
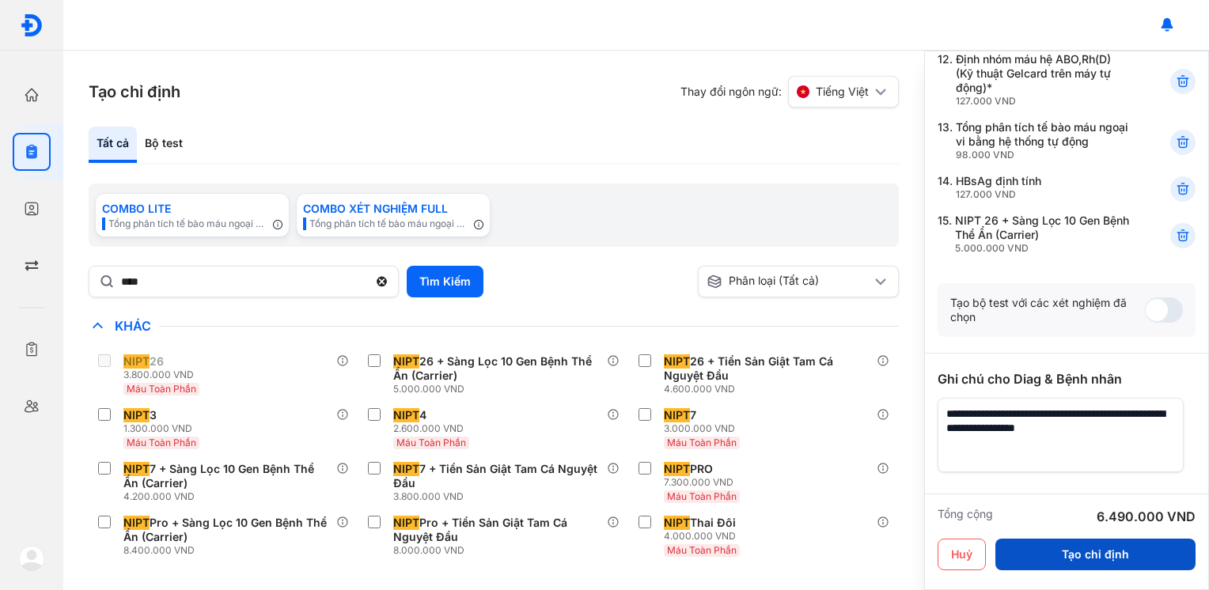
type textarea "**********"
click at [1061, 555] on button "Tạo chỉ định" at bounding box center [1095, 555] width 200 height 32
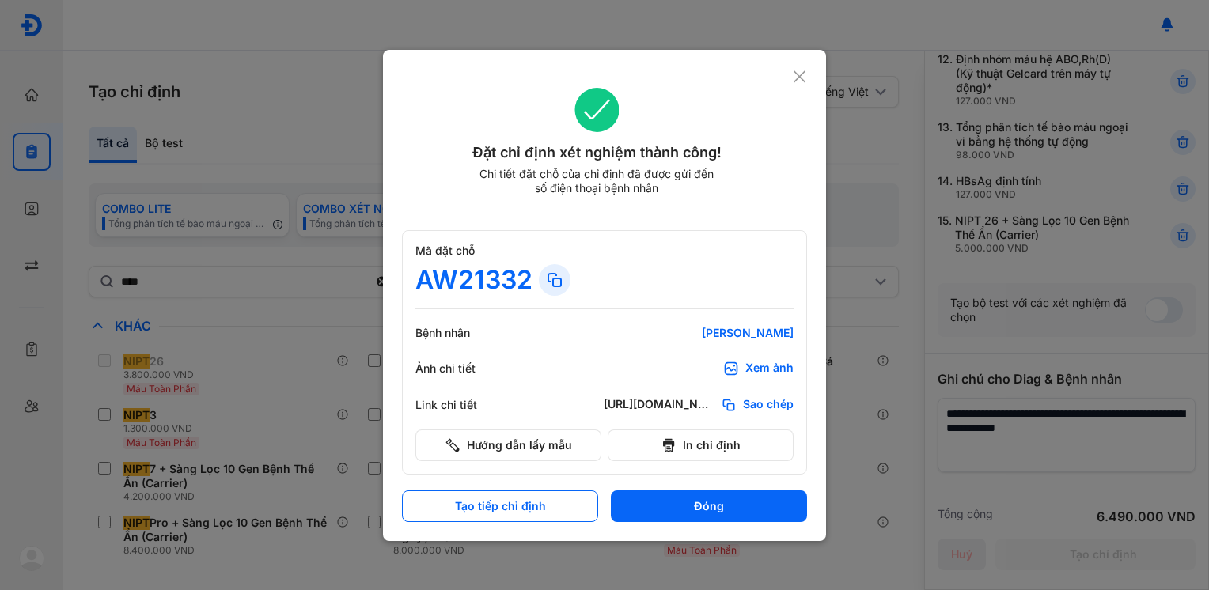
scroll to position [0, 0]
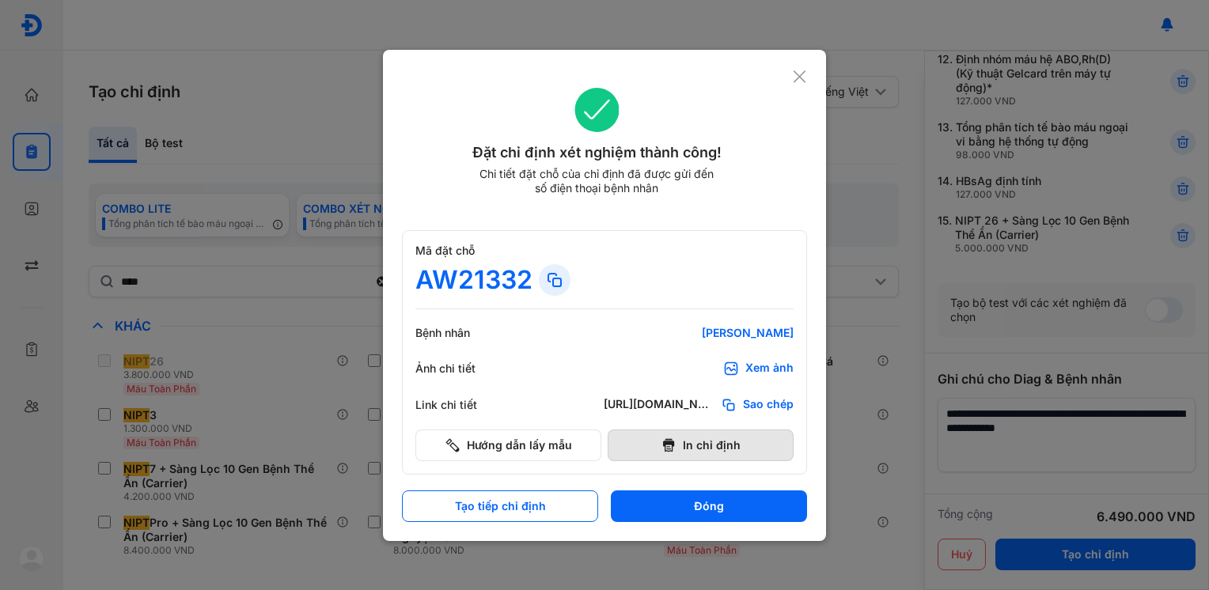
click at [709, 444] on button "In chỉ định" at bounding box center [701, 446] width 186 height 32
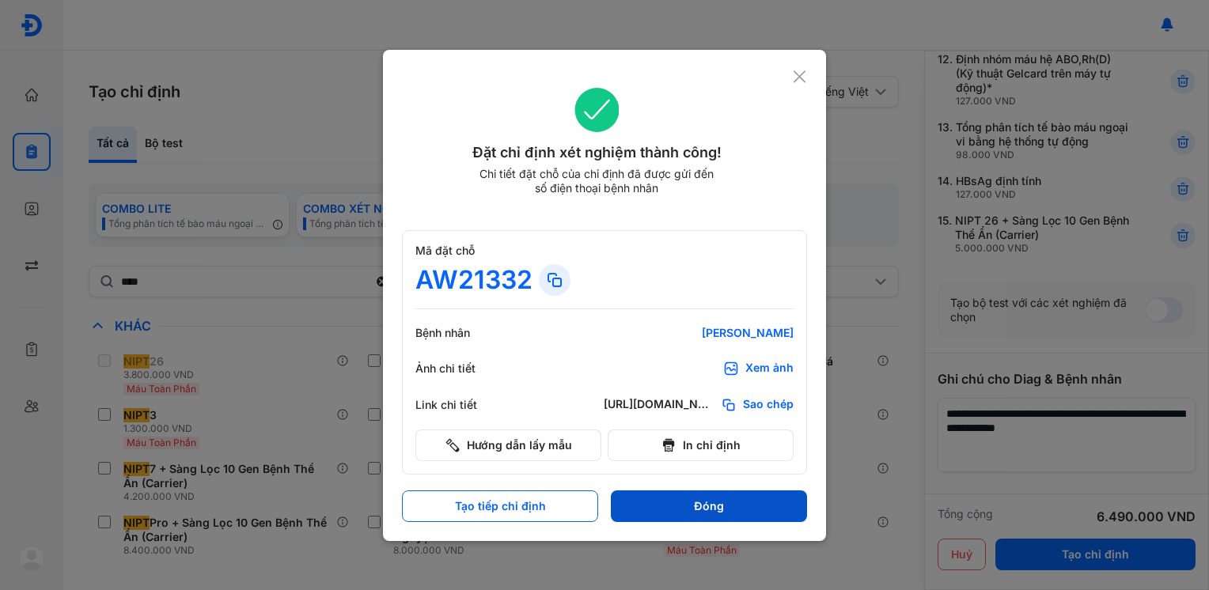
click at [646, 502] on button "Đóng" at bounding box center [709, 507] width 196 height 32
